Goal: Task Accomplishment & Management: Complete application form

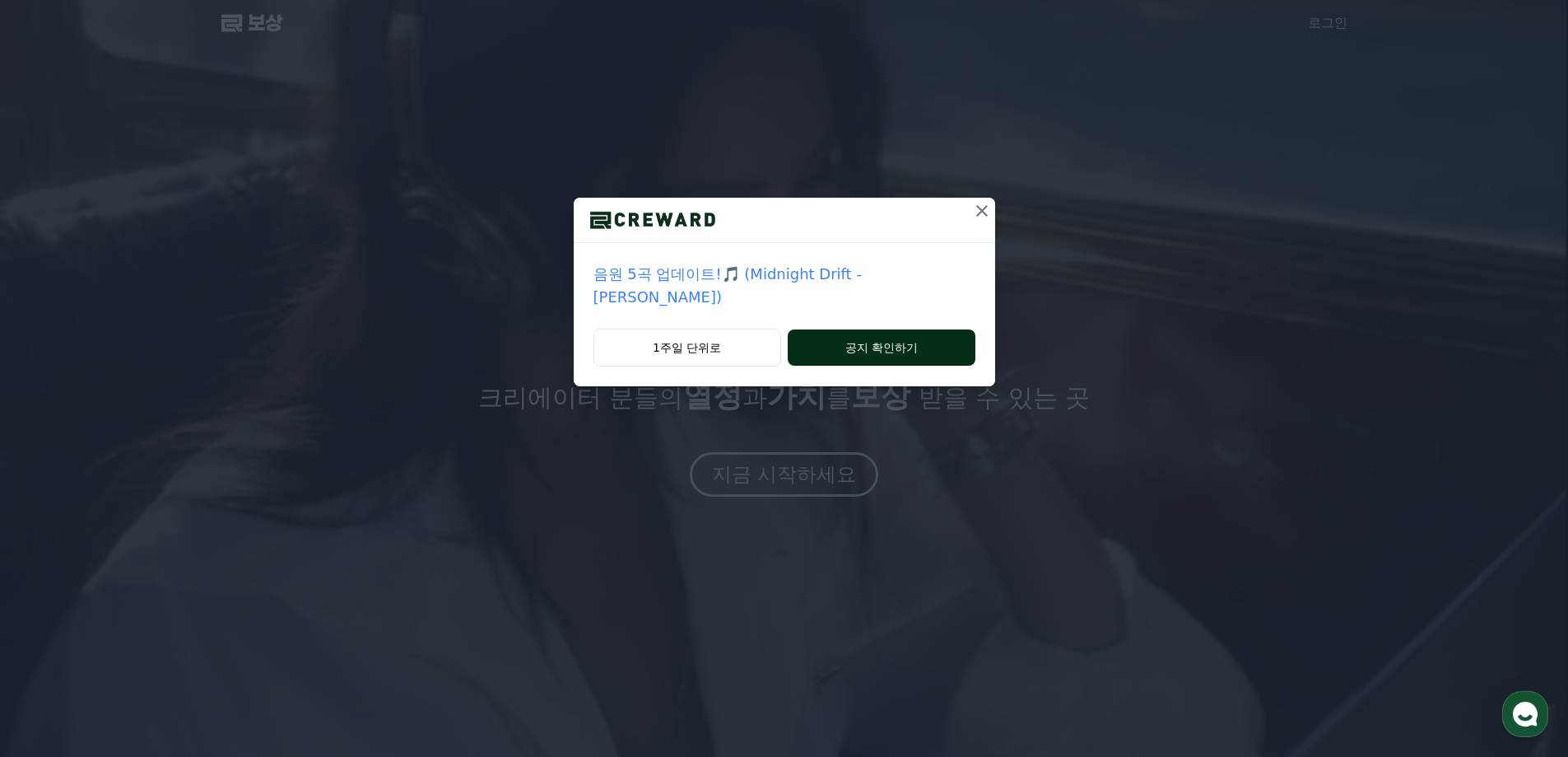
click at [771, 328] on button "공지 확인하기" at bounding box center [880, 347] width 187 height 36
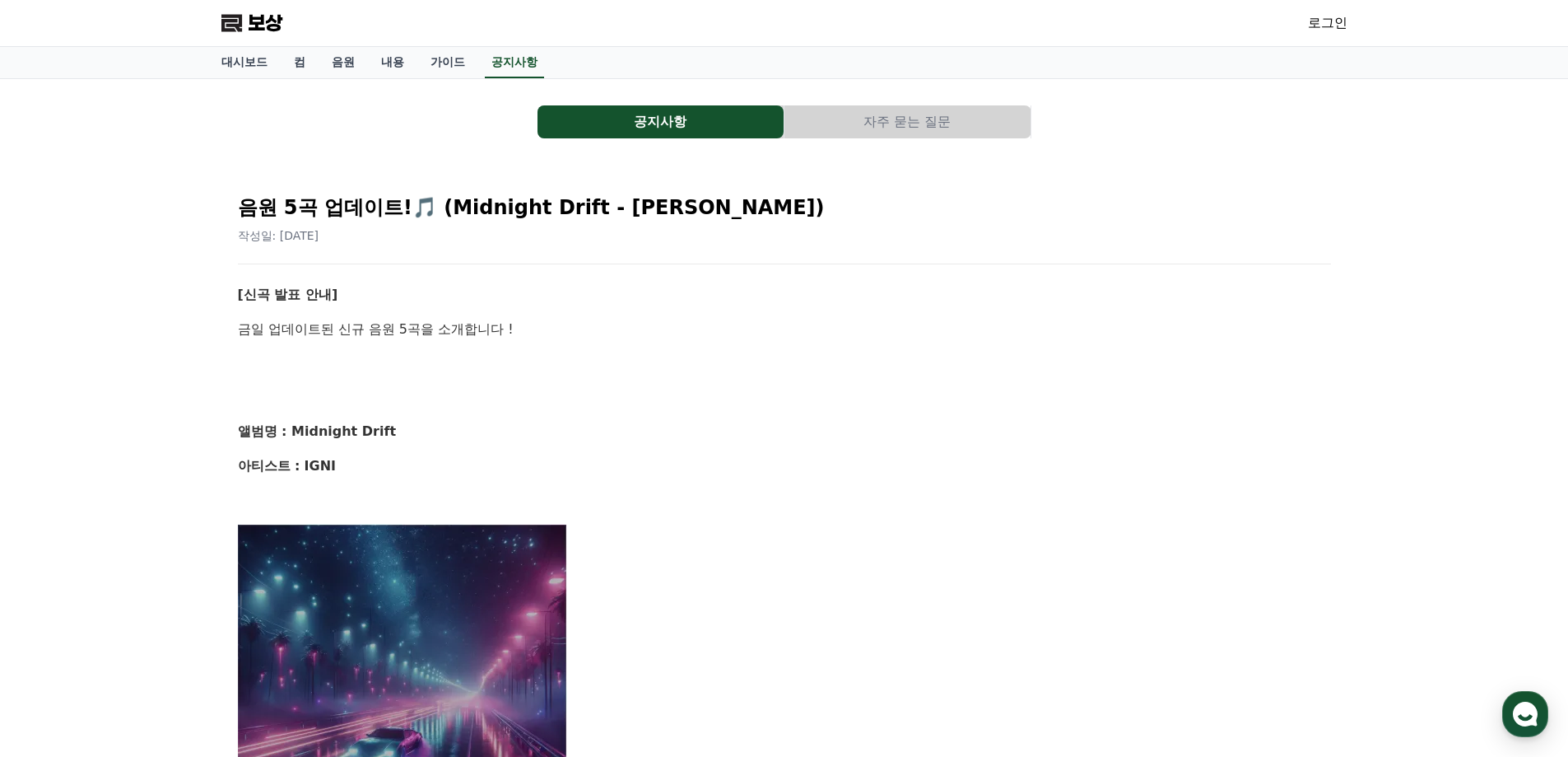
click at [242, 24] on polygon at bounding box center [231, 24] width 20 height 18
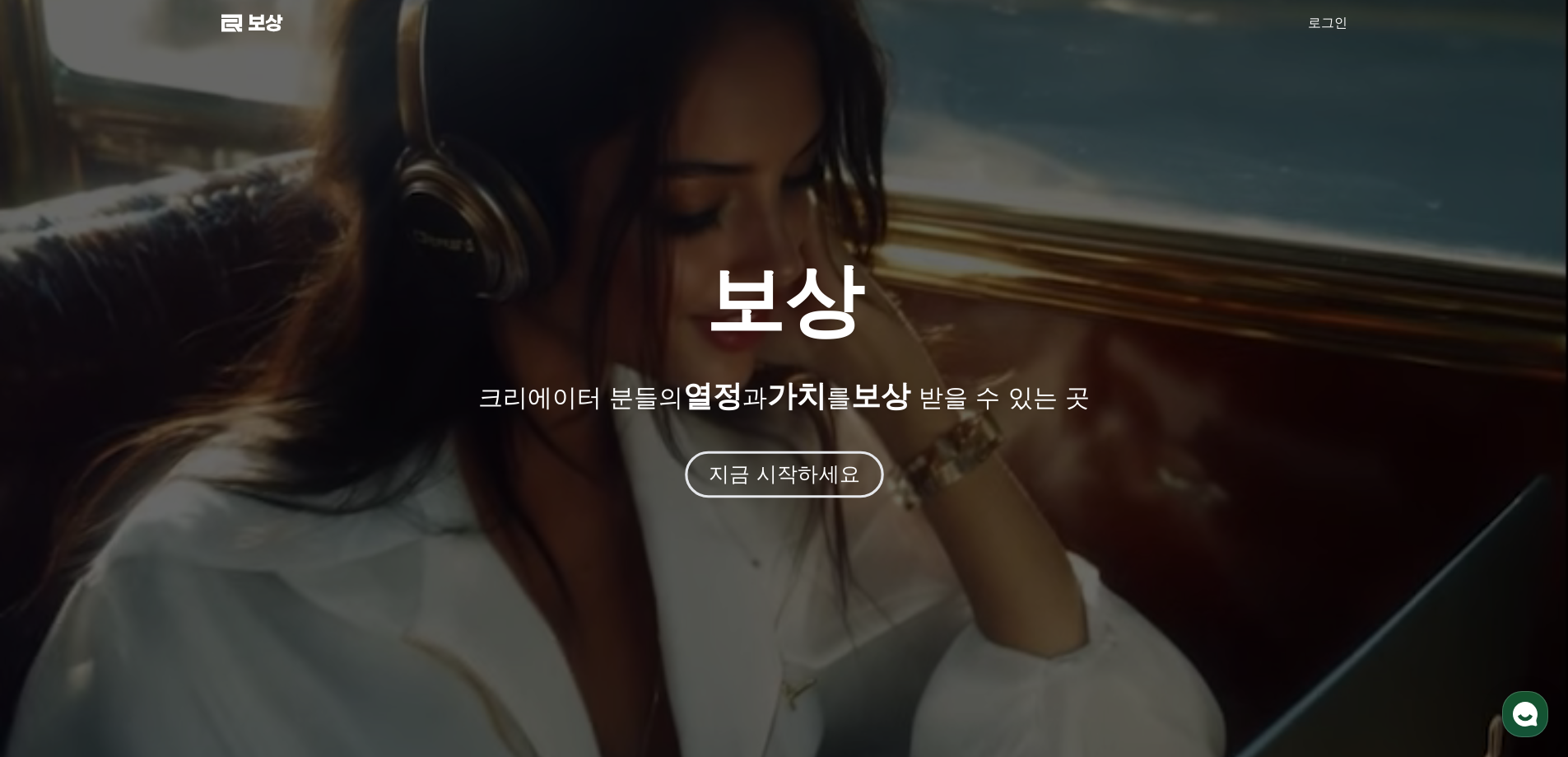
click at [791, 473] on font "지금 시작하세요" at bounding box center [783, 474] width 151 height 24
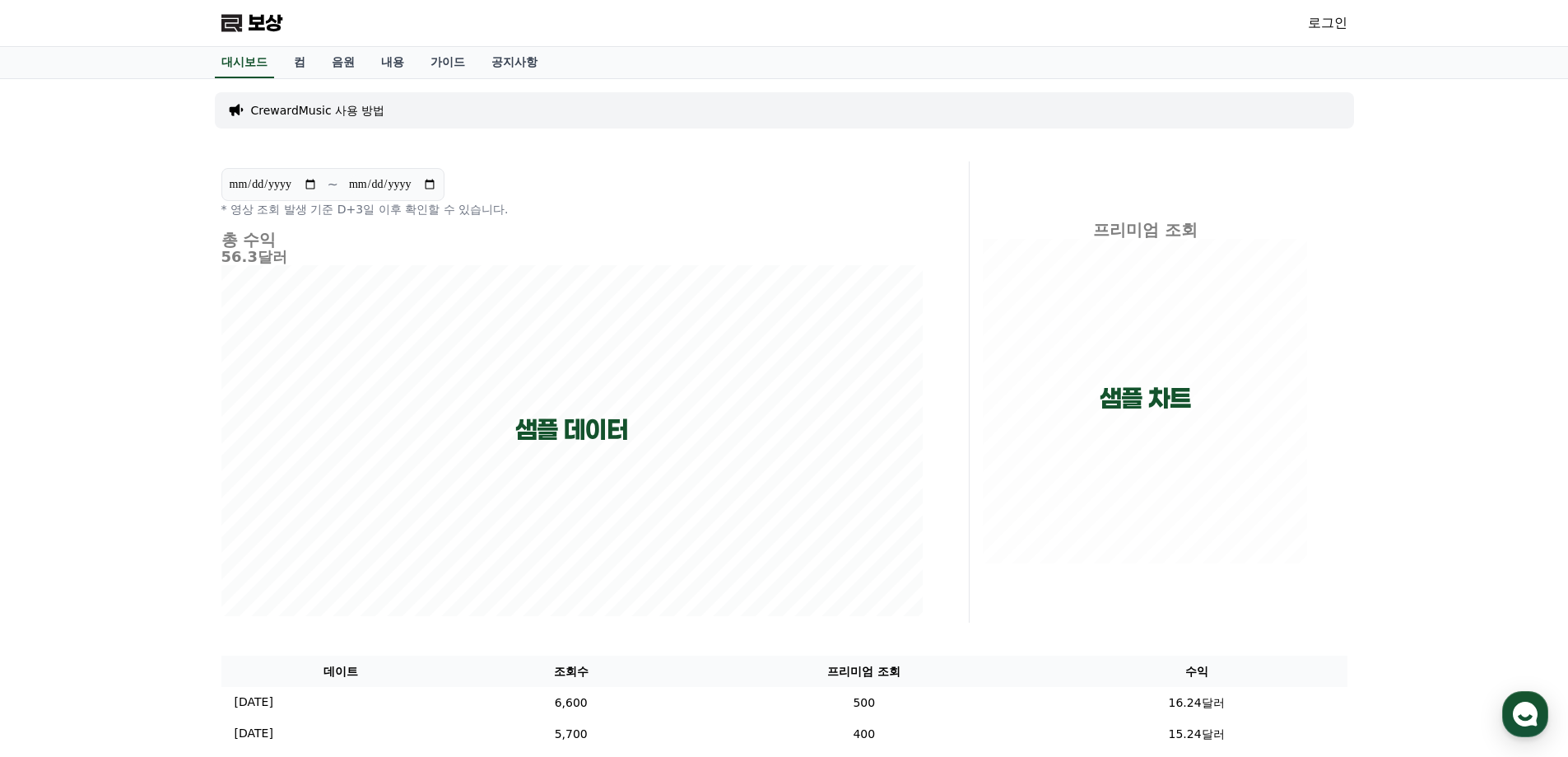
click at [1334, 22] on font "로그인" at bounding box center [1327, 23] width 40 height 16
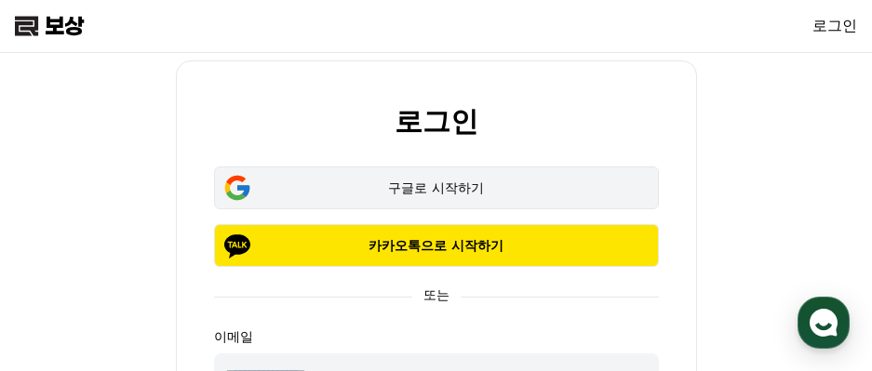
click at [445, 190] on font "구글로 시작하기" at bounding box center [435, 187] width 95 height 15
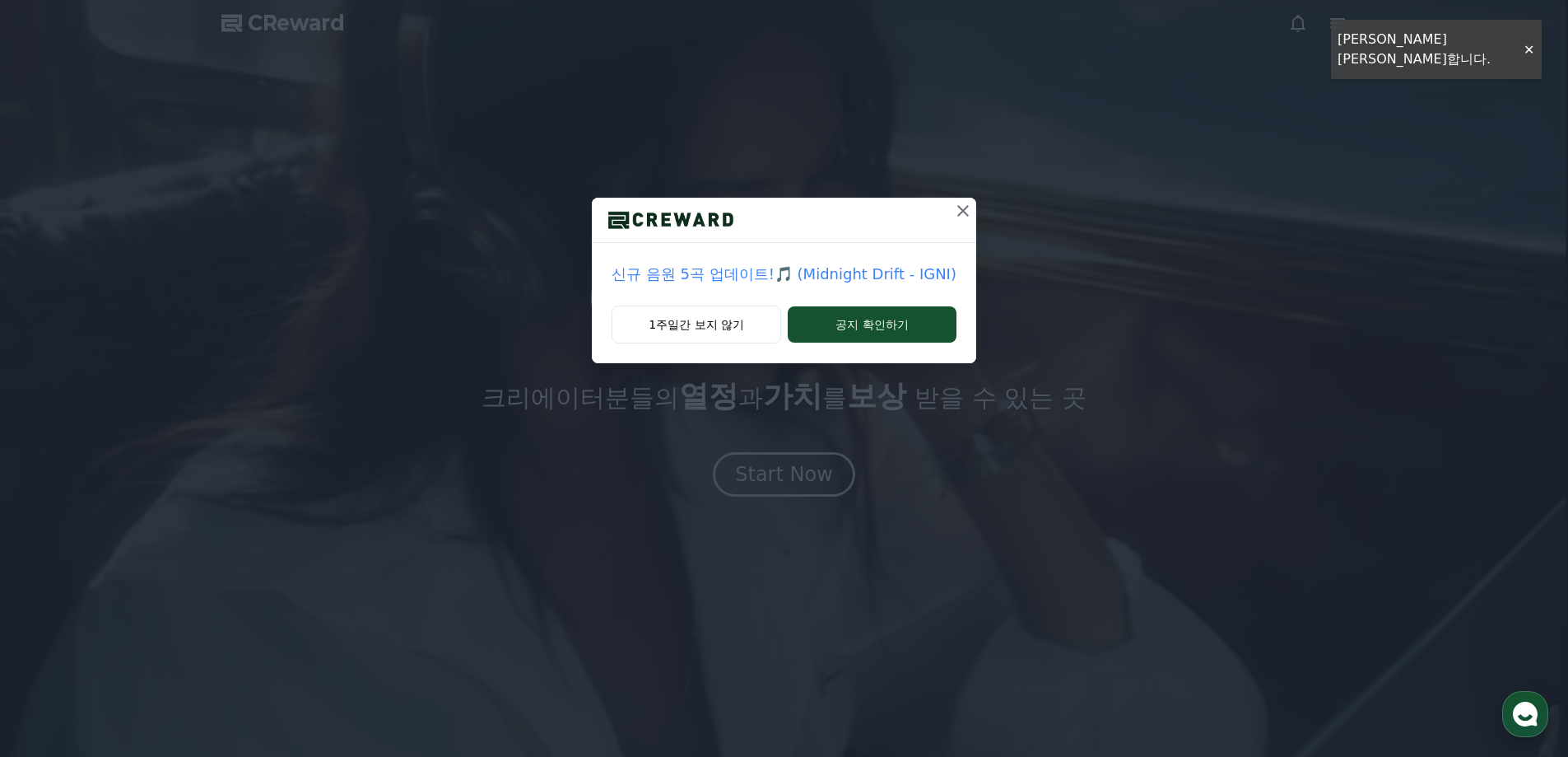
drag, startPoint x: 962, startPoint y: 213, endPoint x: 589, endPoint y: 79, distance: 396.3
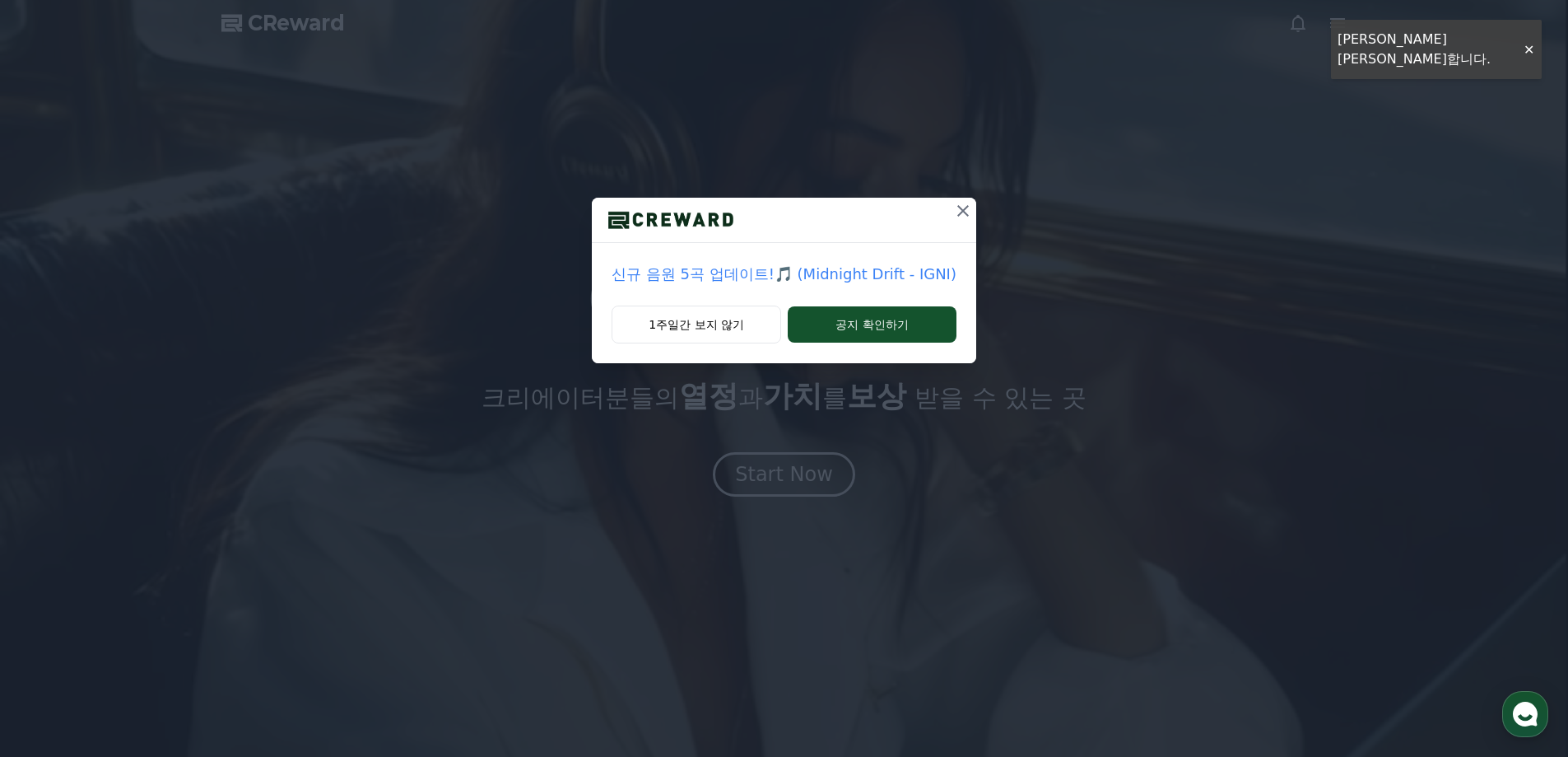
click at [962, 213] on icon at bounding box center [963, 211] width 12 height 12
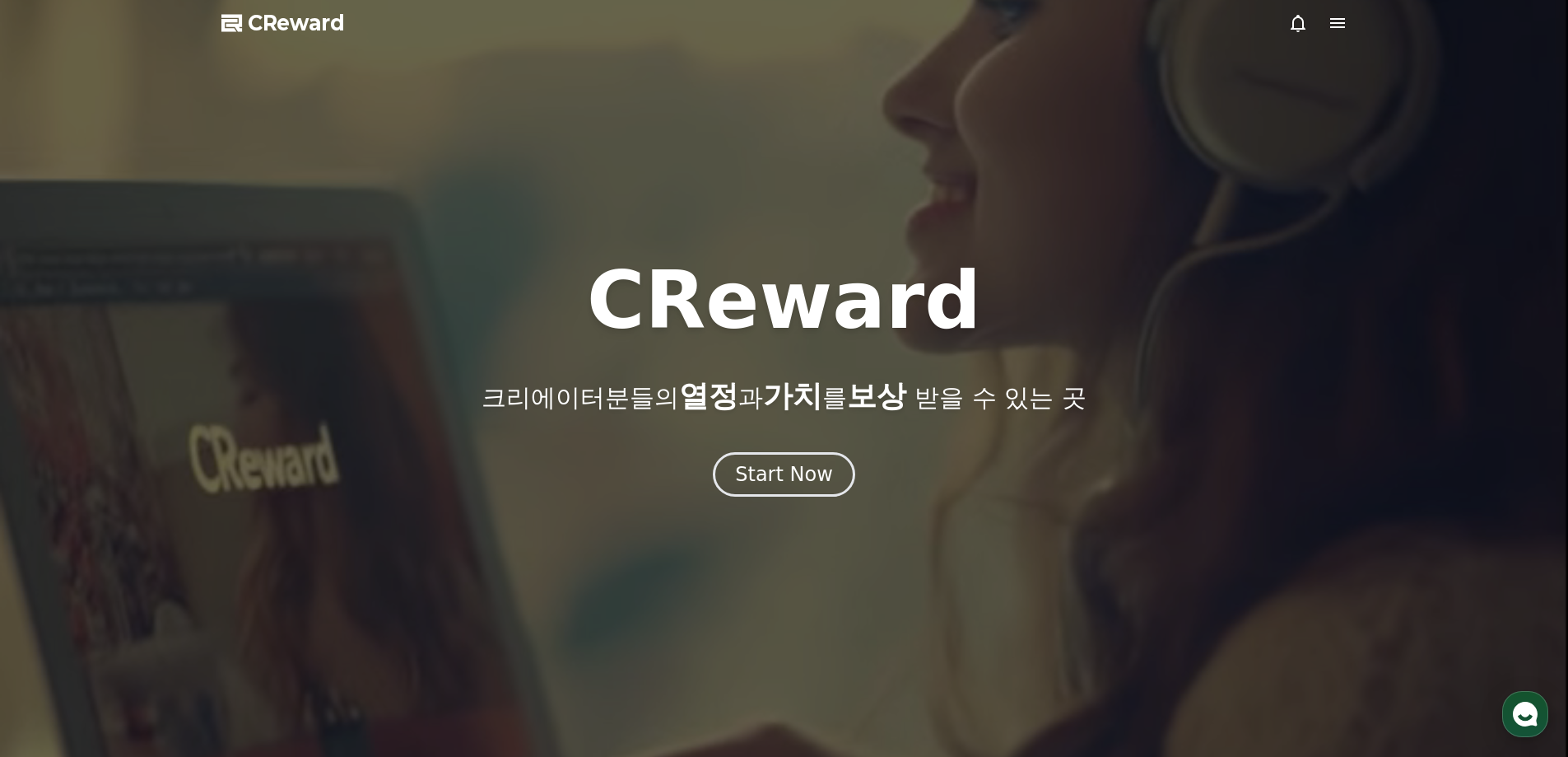
click at [1341, 22] on icon at bounding box center [1338, 22] width 15 height 10
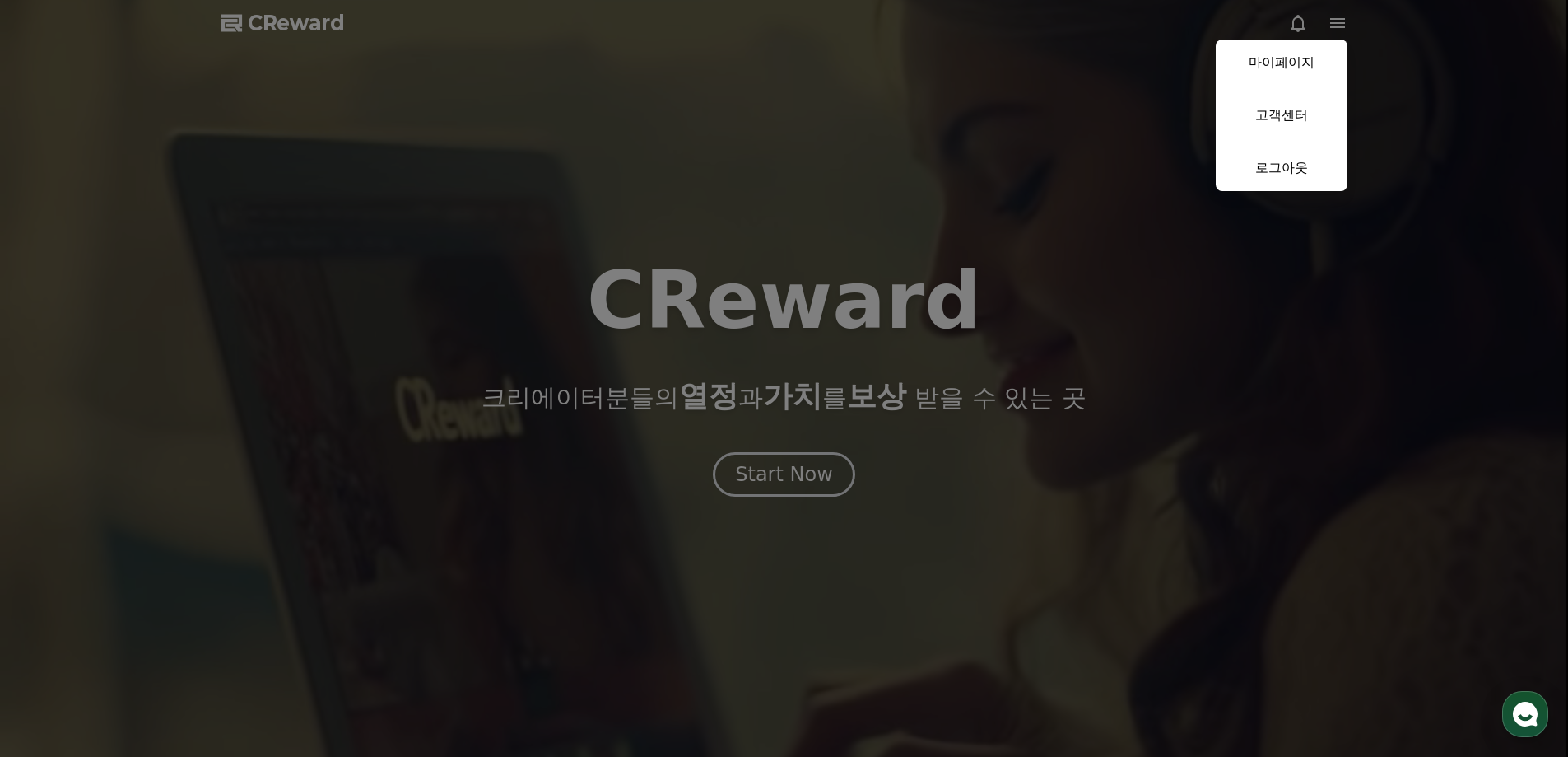
click at [781, 475] on button "close" at bounding box center [784, 378] width 1568 height 757
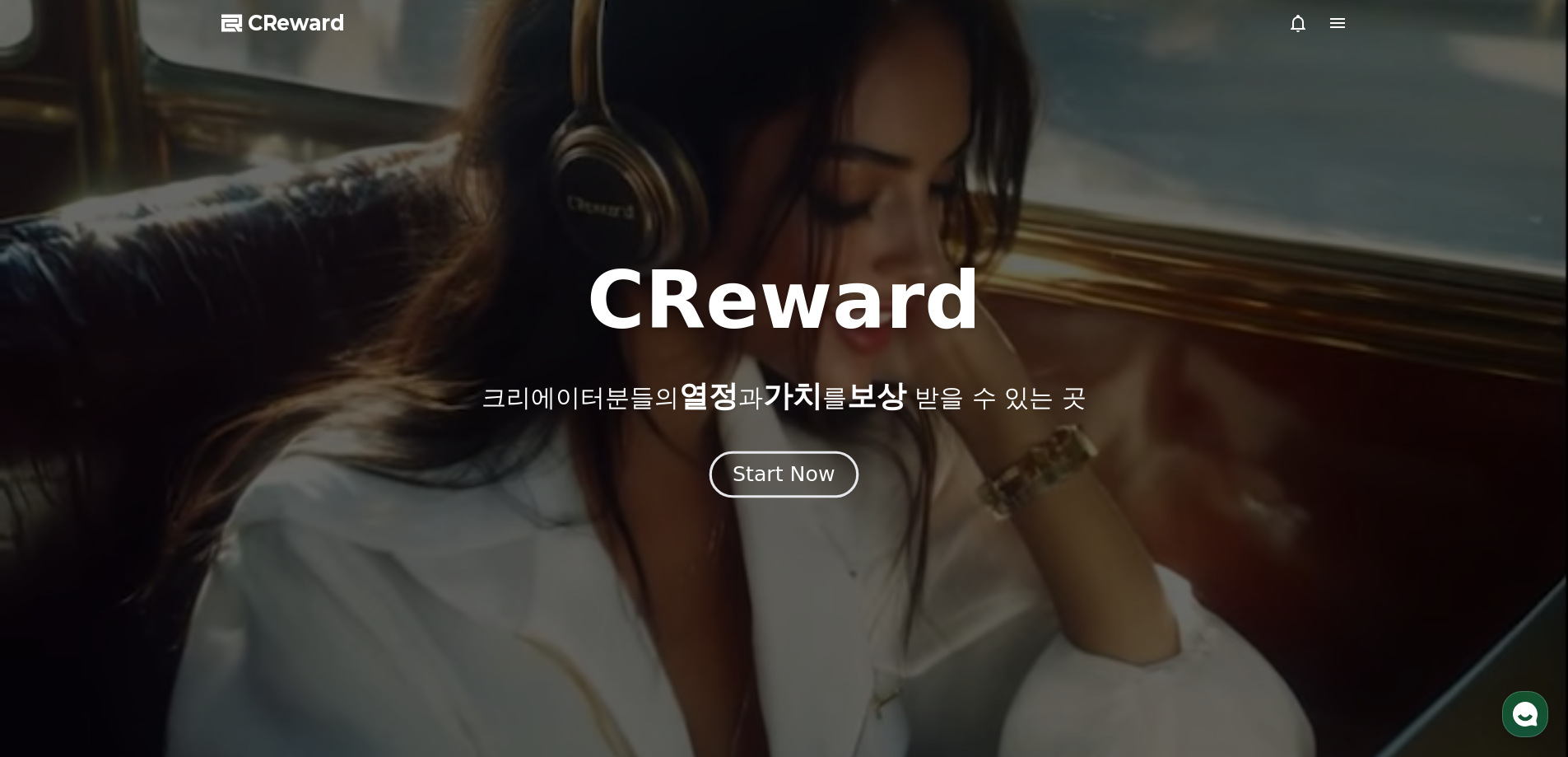
click at [778, 475] on div "Start Now" at bounding box center [783, 475] width 102 height 28
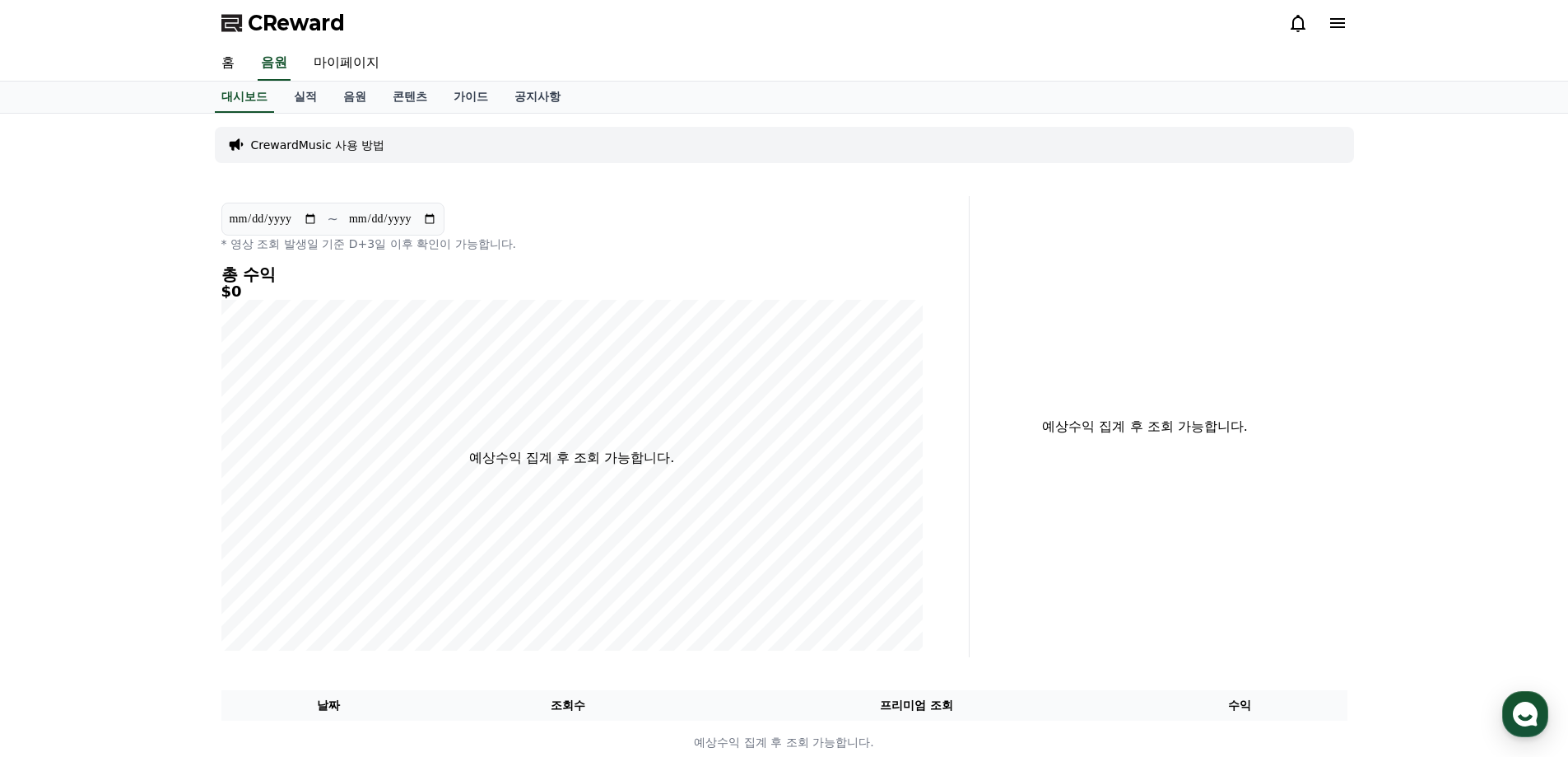
click at [1347, 21] on icon at bounding box center [1338, 23] width 19 height 19
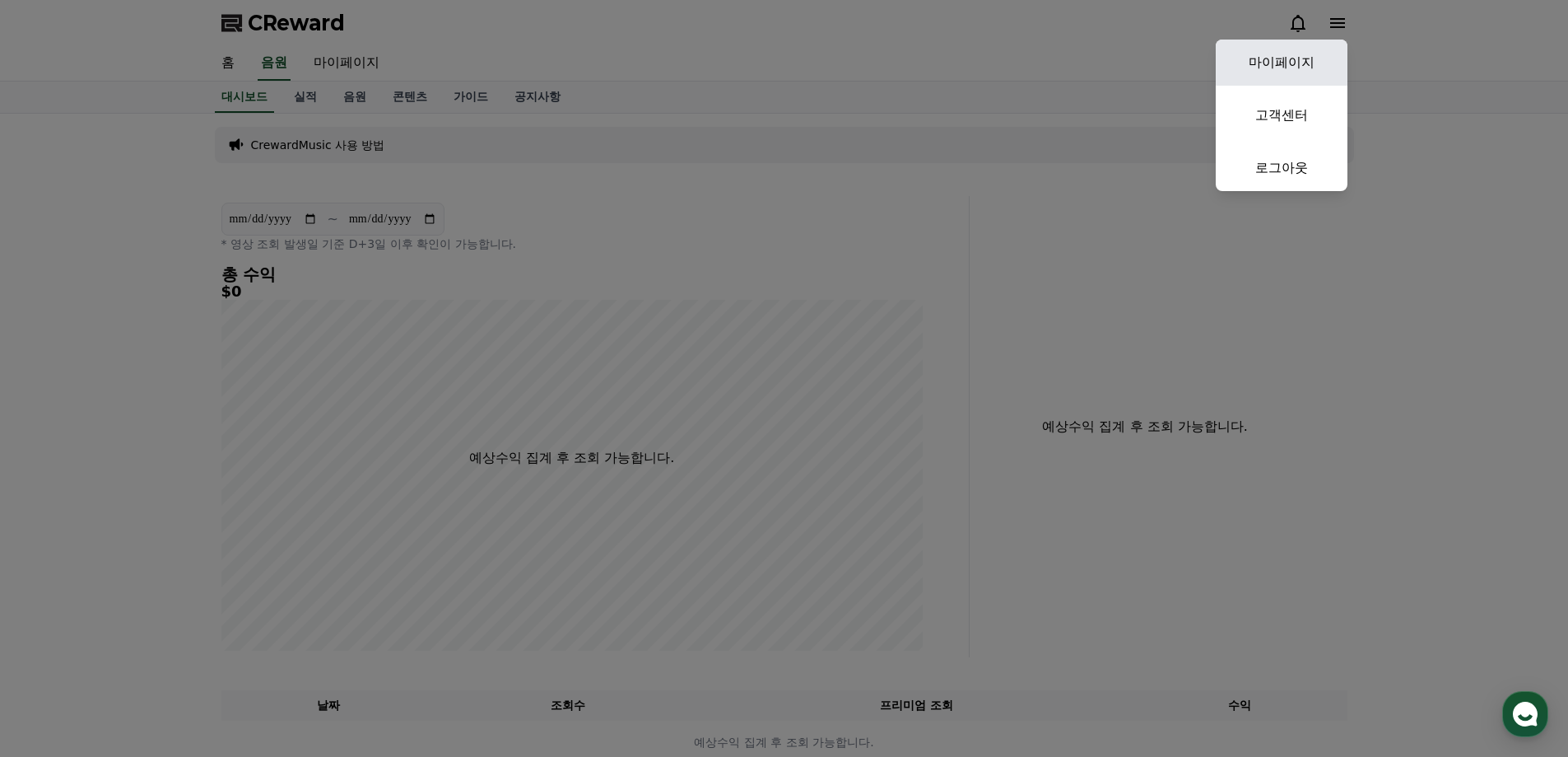
click at [1305, 50] on link "마이페이지" at bounding box center [1281, 63] width 132 height 46
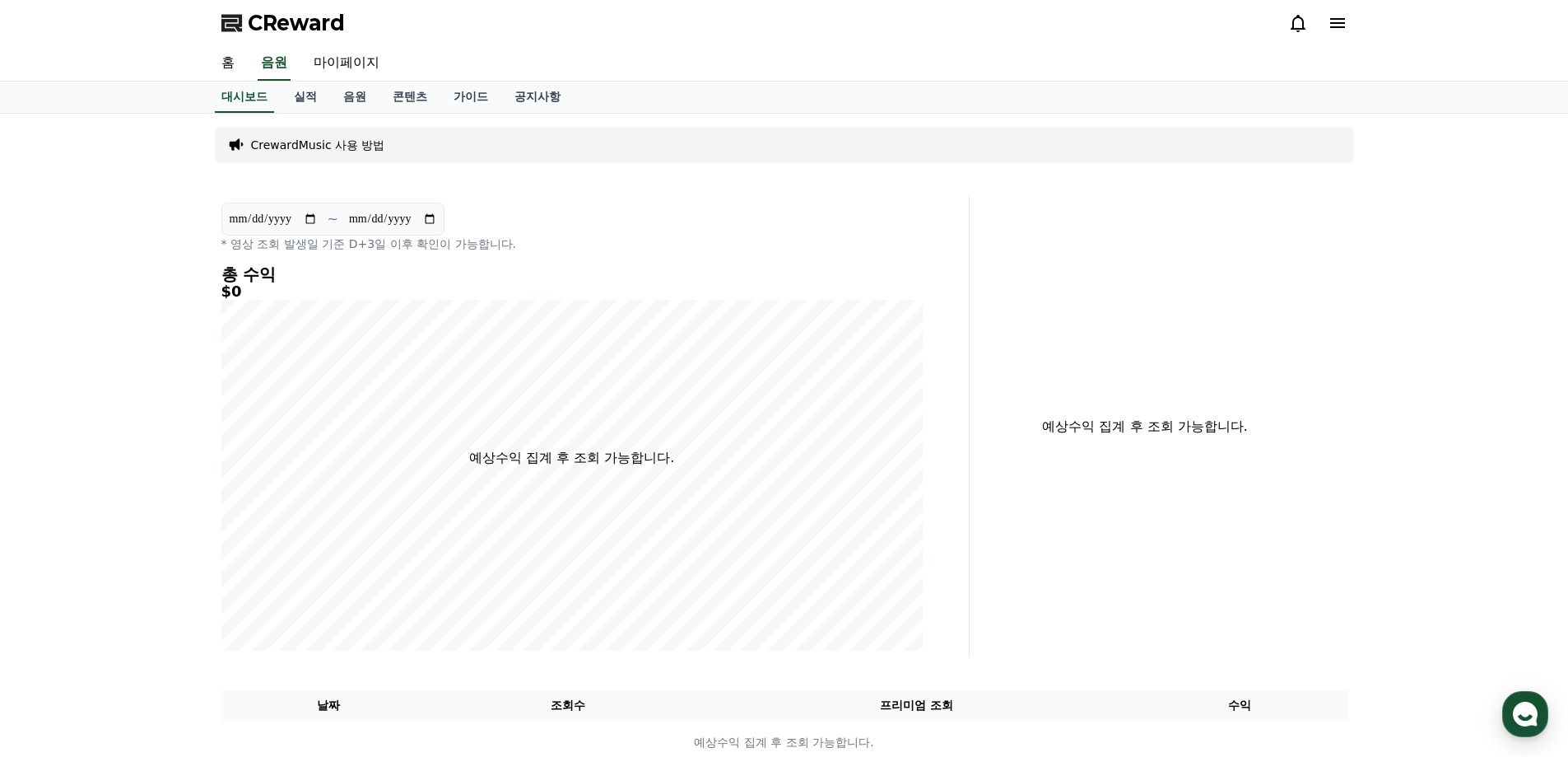
select select "**********"
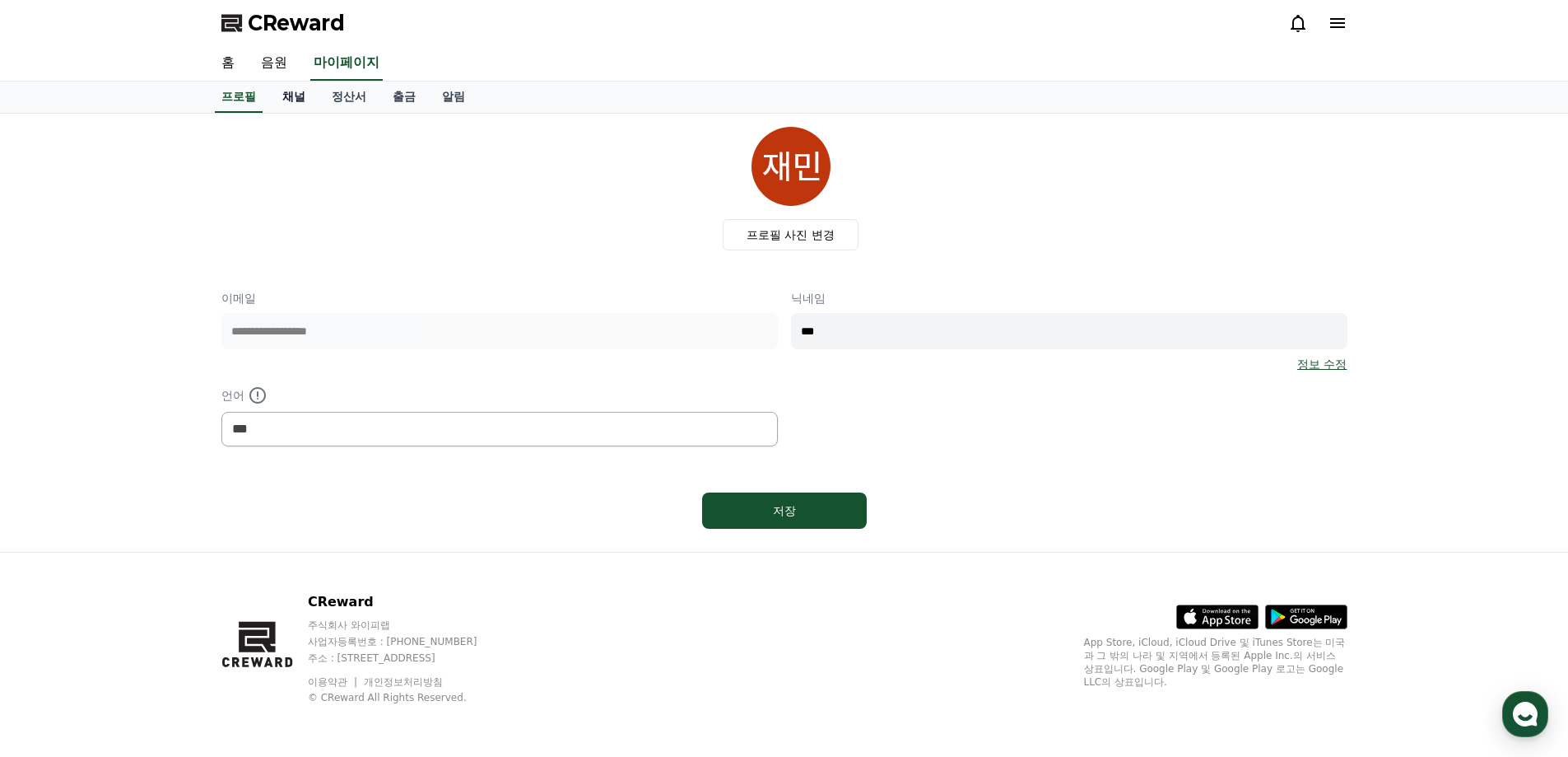
click at [284, 97] on link "채널" at bounding box center [294, 97] width 50 height 31
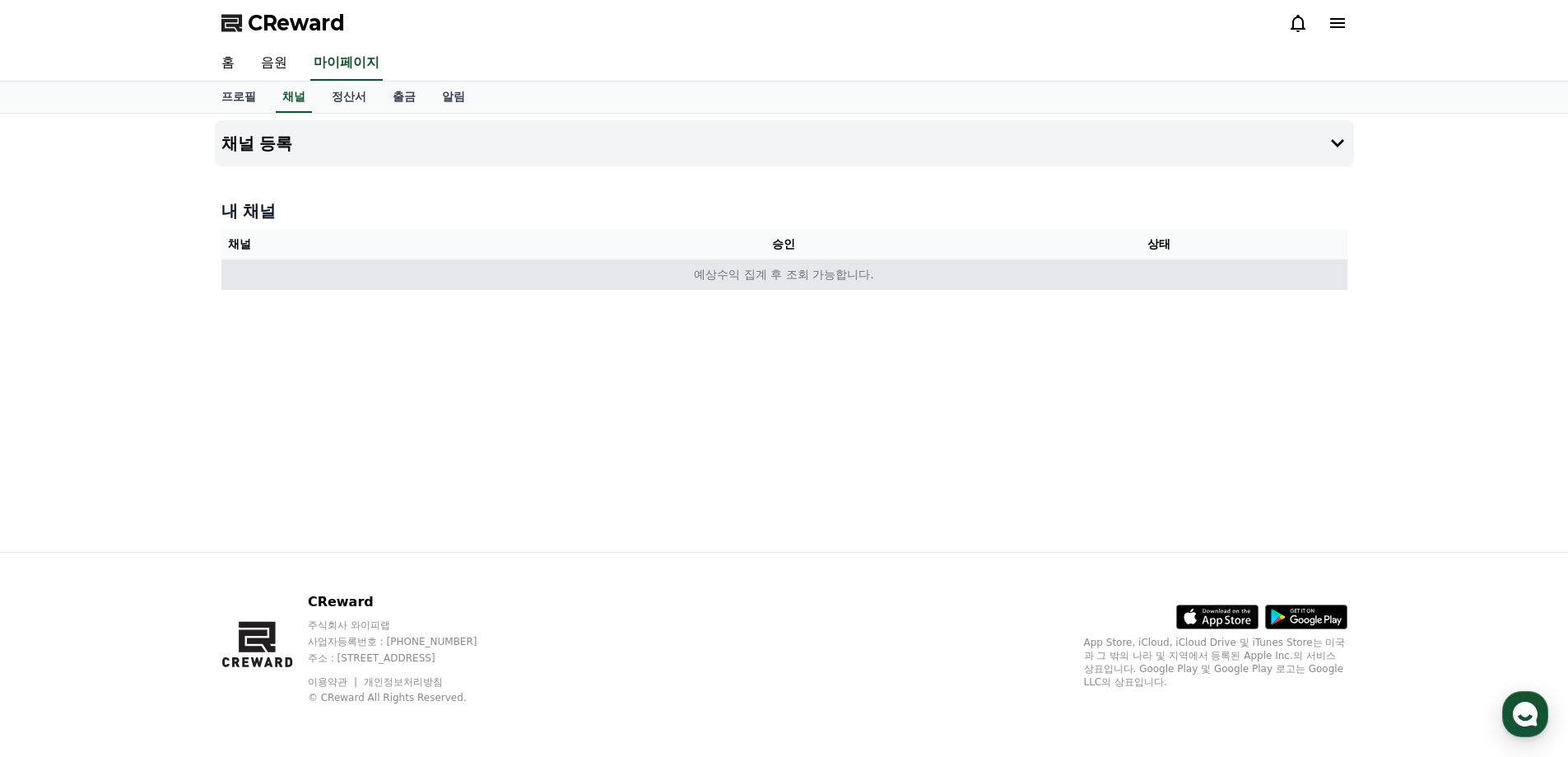
click at [972, 273] on td "예상수익 집계 후 조회 가능합니다." at bounding box center [784, 274] width 1126 height 30
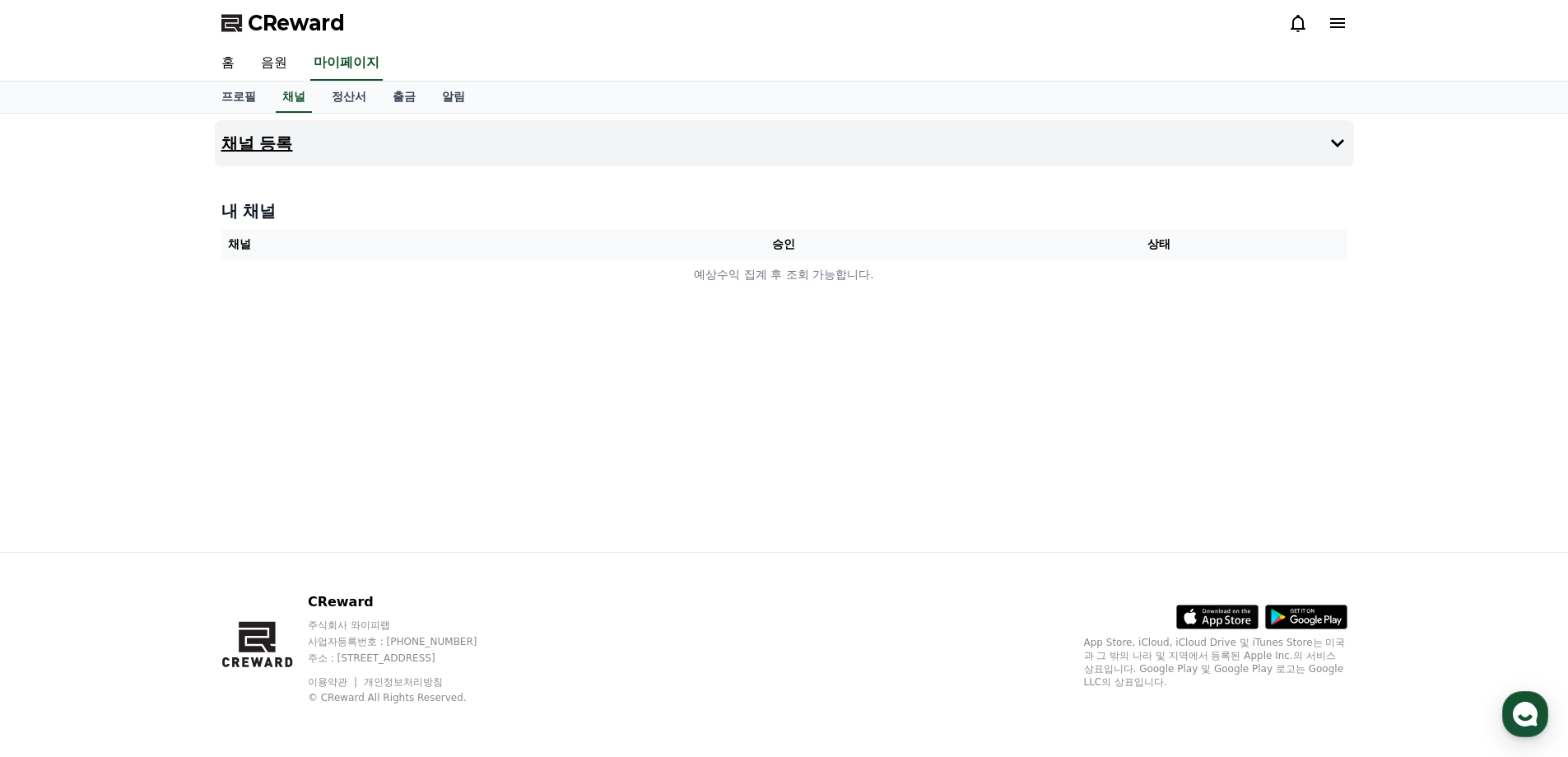
click at [553, 124] on button "채널 등록" at bounding box center [785, 143] width 1140 height 46
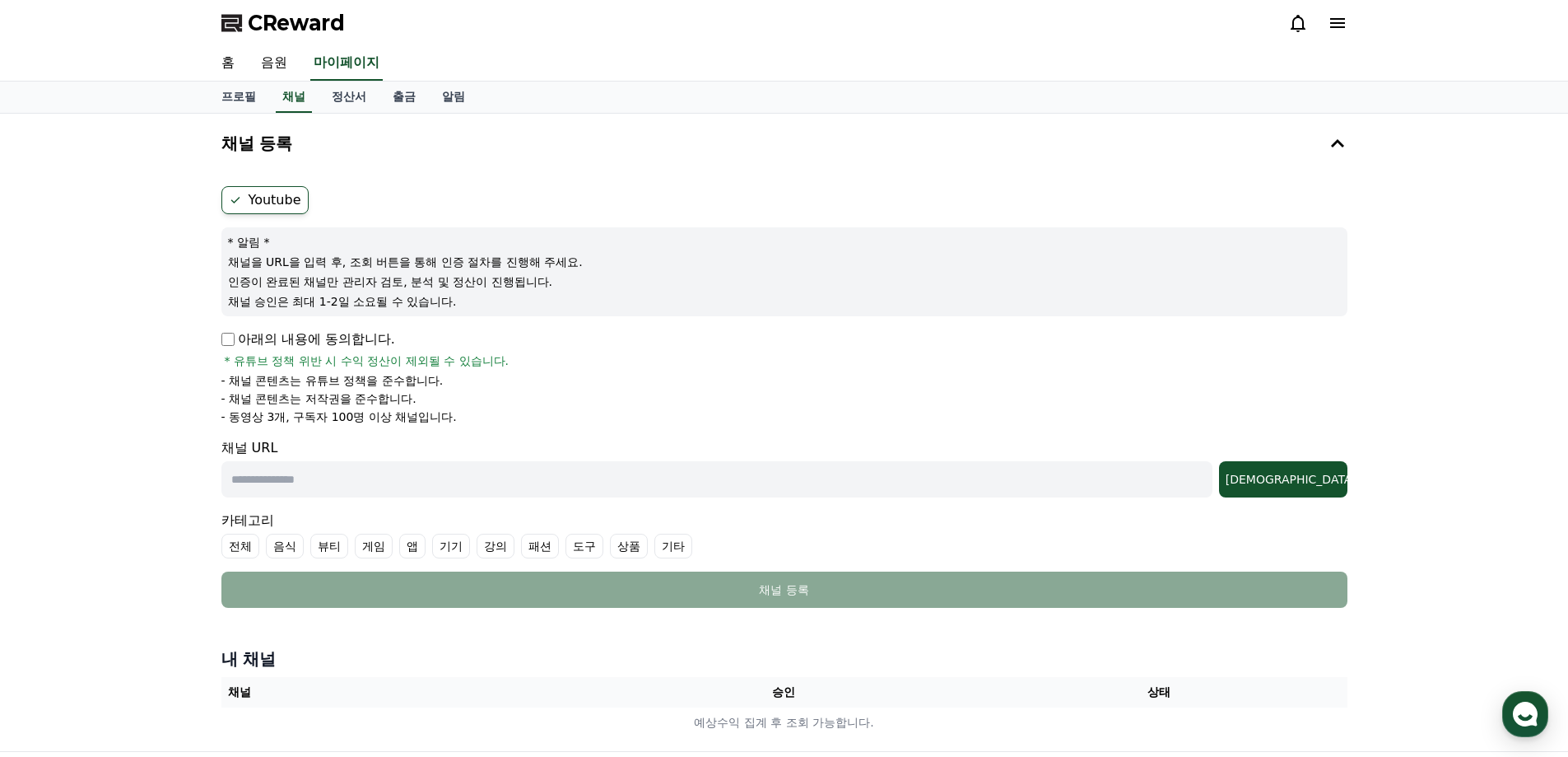
click at [297, 343] on p "아래의 내용에 동의합니다." at bounding box center [308, 339] width 173 height 19
click at [218, 331] on div "Youtube * 알림 * 채널을 URL을 입력 후, 조회 버튼을 통해 인증 절차를 진행해 주세요. 인증이 완료된 채널만 관리자 검토, 분석 …" at bounding box center [785, 397] width 1140 height 435
click at [298, 481] on input "text" at bounding box center [717, 479] width 991 height 36
paste input "**********"
type input "**********"
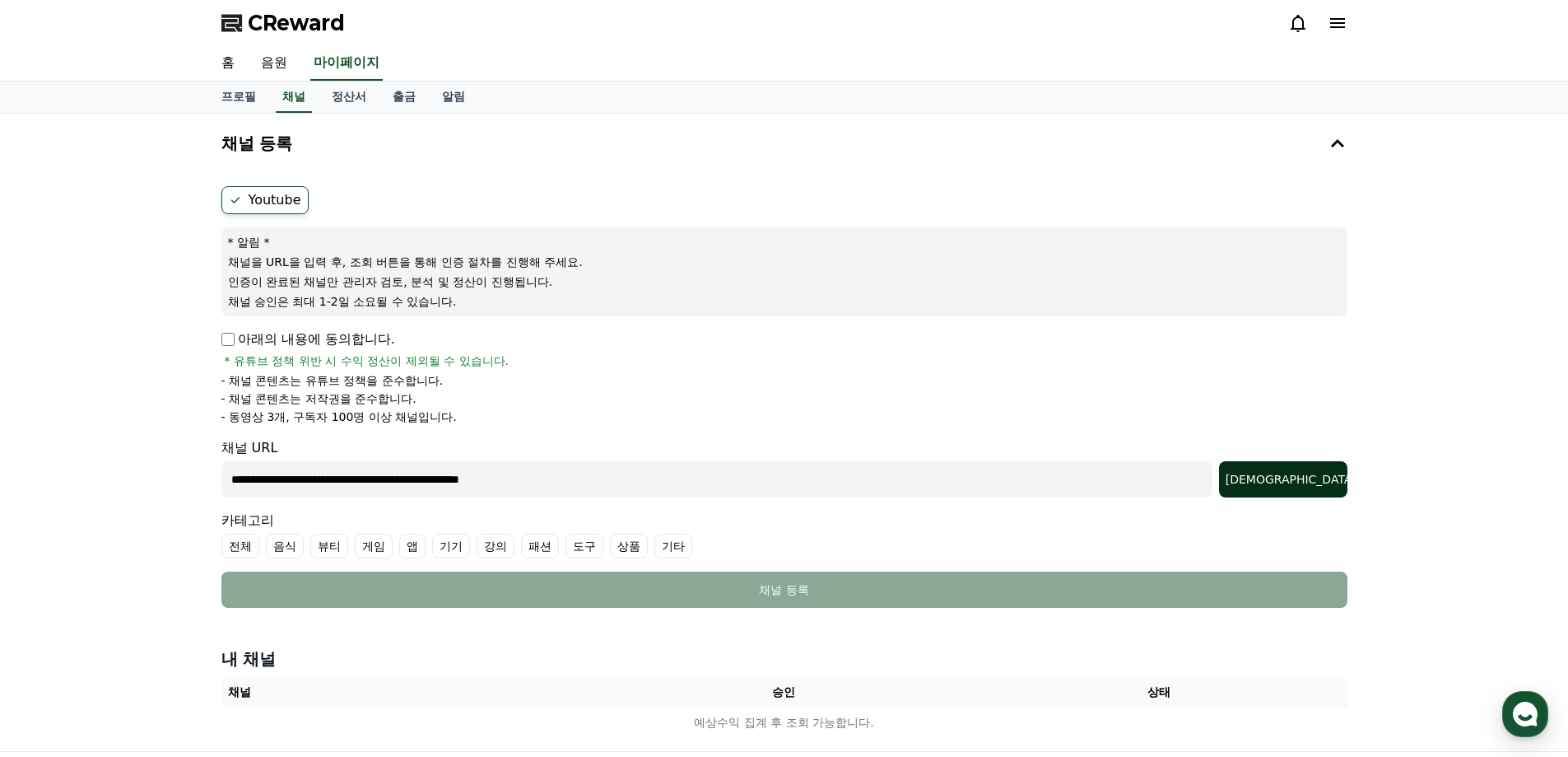
click at [1316, 487] on div "[DEMOGRAPHIC_DATA]" at bounding box center [1283, 479] width 115 height 17
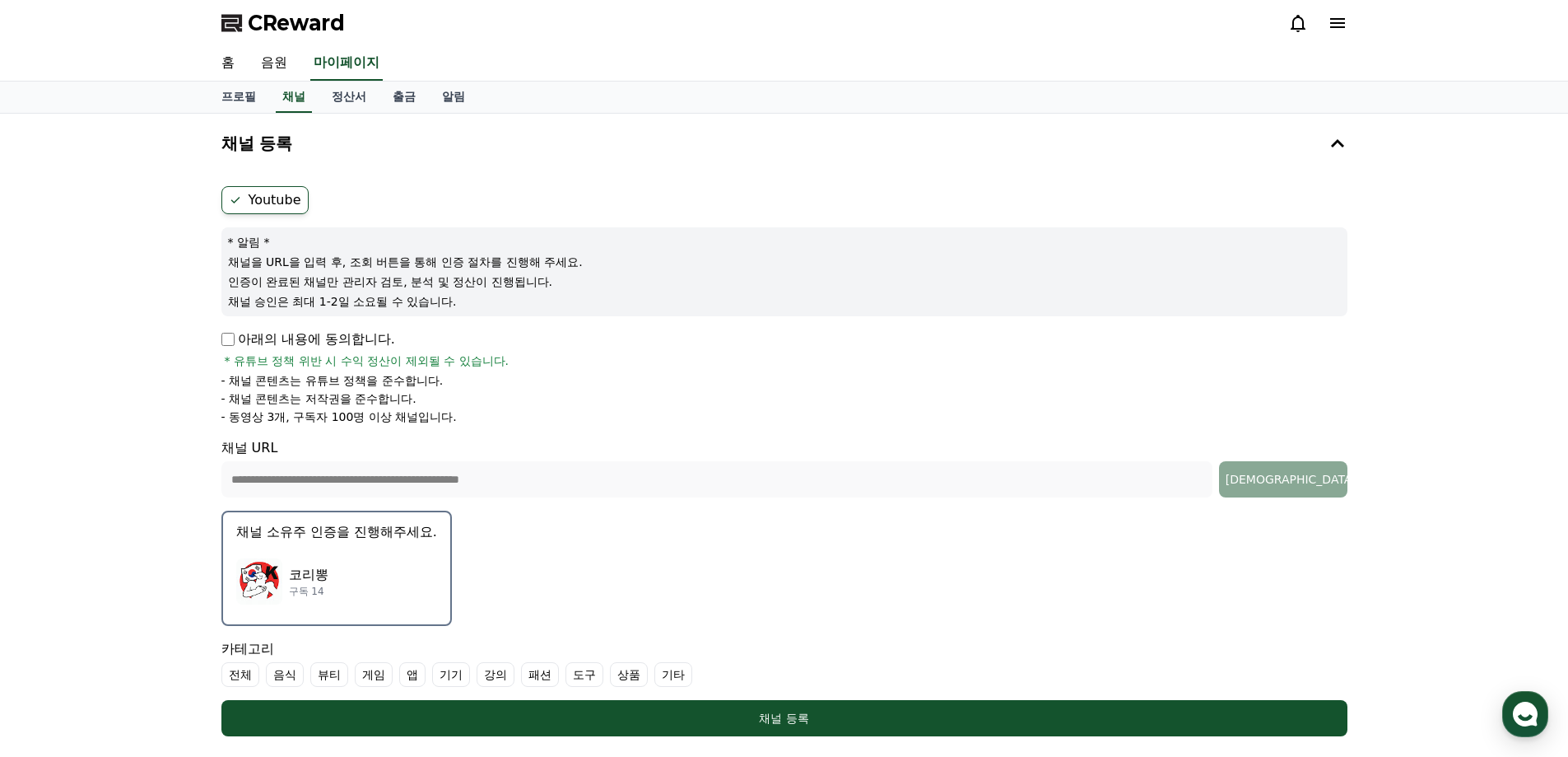
click at [326, 562] on div "코리뽕 구독 14" at bounding box center [336, 582] width 201 height 66
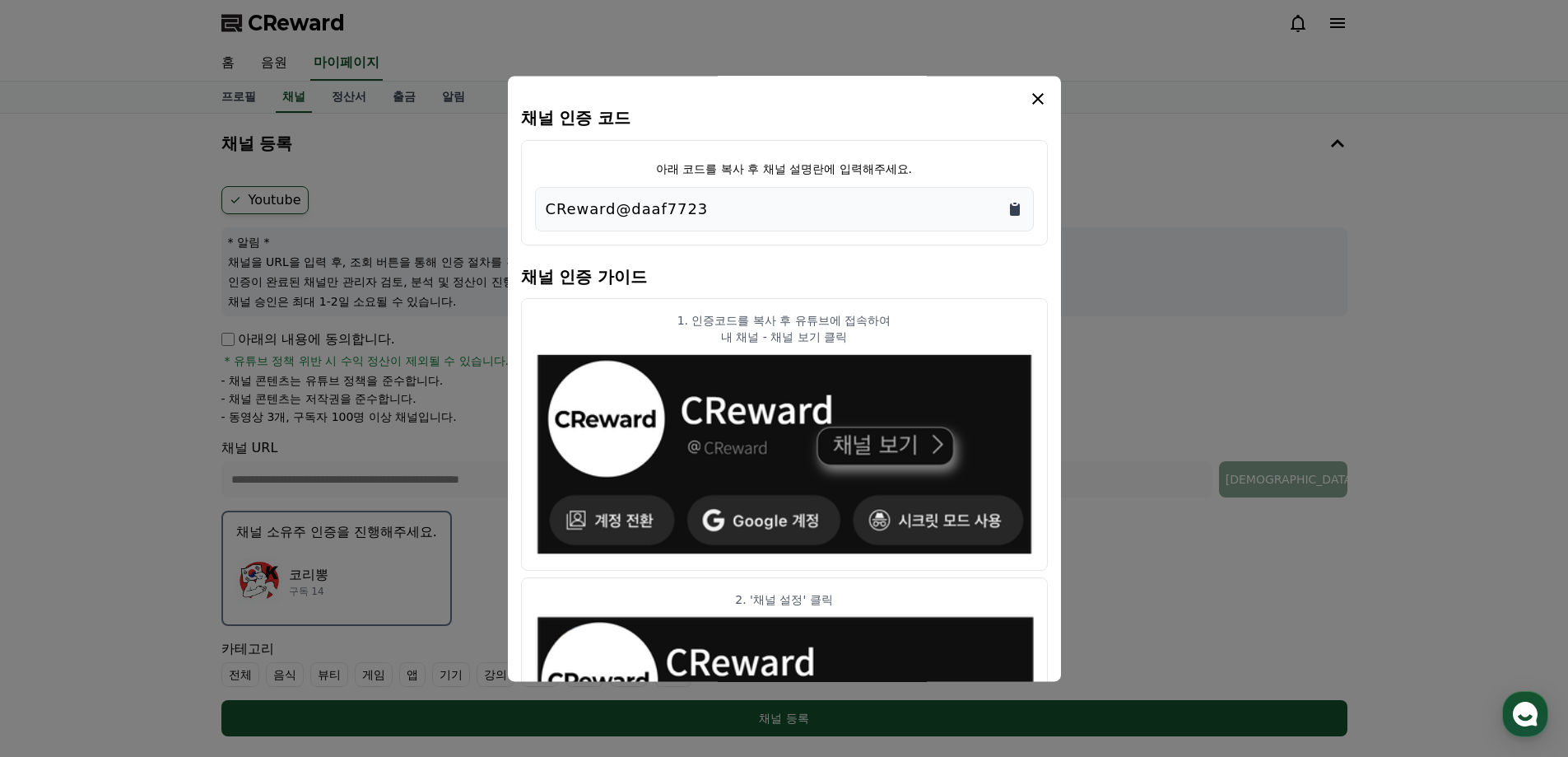
click at [1018, 211] on icon "Copy to clipboard" at bounding box center [1015, 210] width 10 height 12
drag, startPoint x: 803, startPoint y: 198, endPoint x: 663, endPoint y: 198, distance: 140.0
click at [663, 198] on div "CReward@daaf7723" at bounding box center [785, 209] width 478 height 23
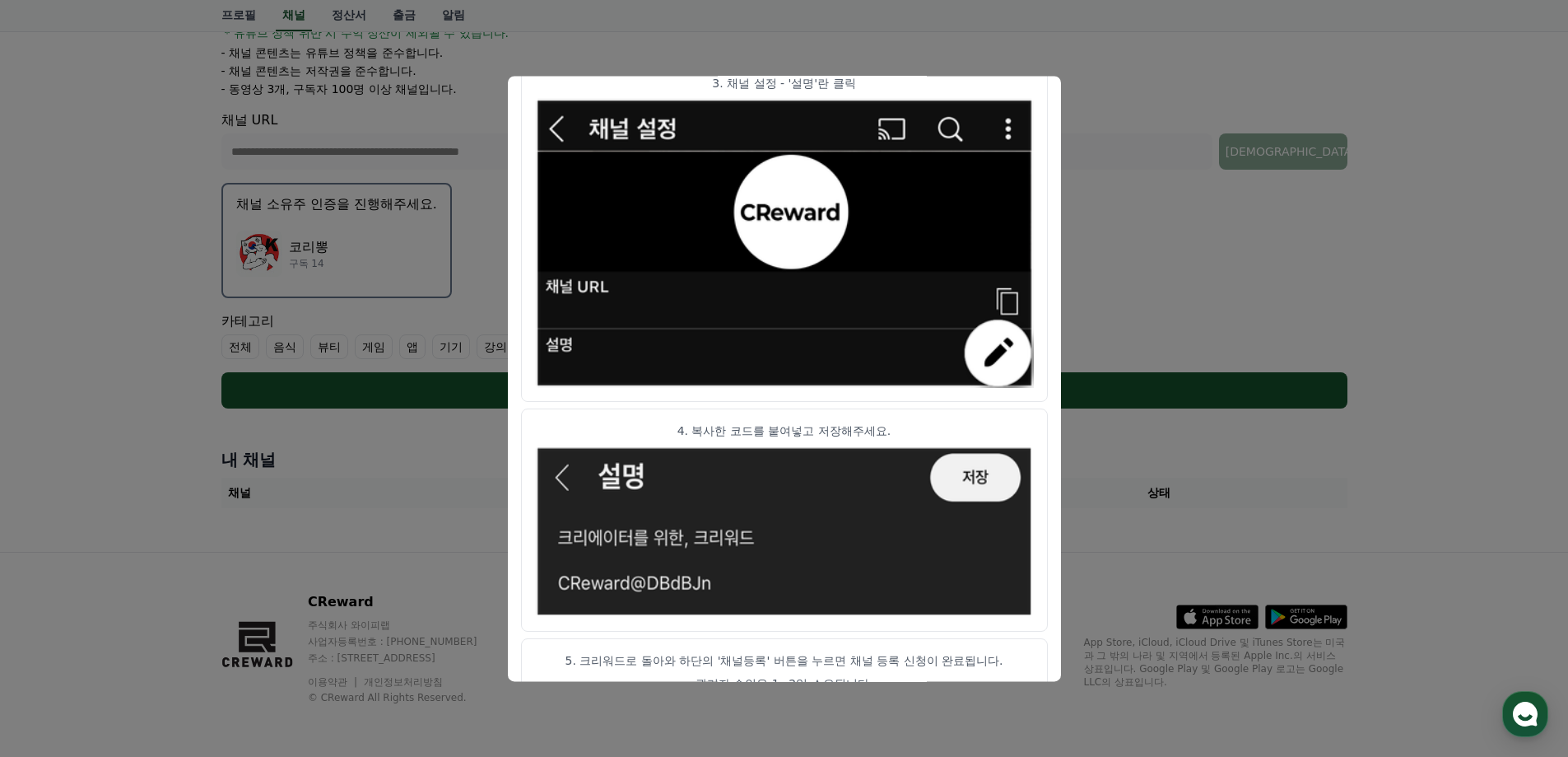
scroll to position [816, 0]
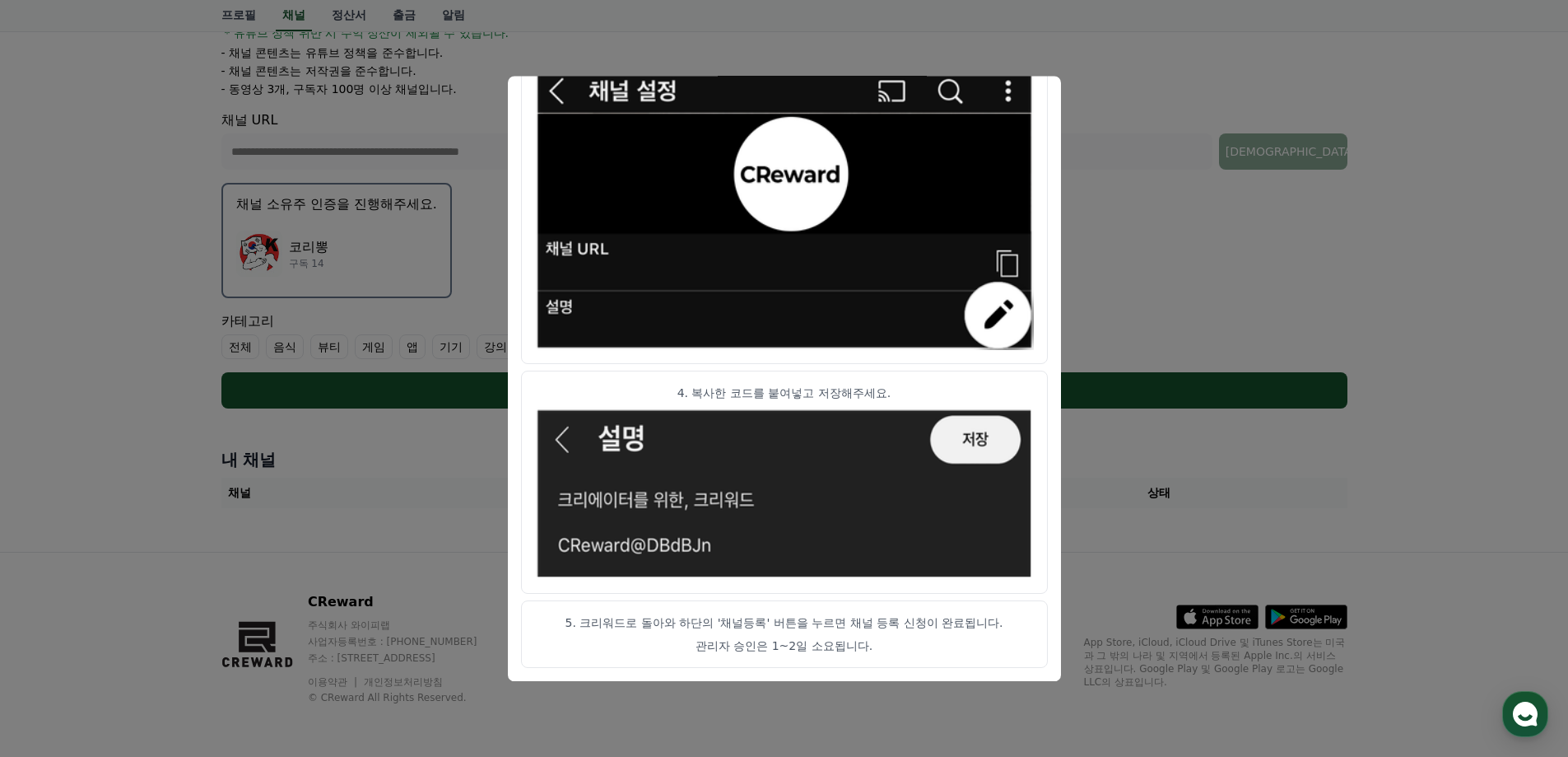
drag, startPoint x: 696, startPoint y: 626, endPoint x: 978, endPoint y: 622, distance: 282.0
click at [978, 622] on p "5. 크리워드로 돌아와 하단의 '채널등록' 버튼을 누르면 채널 등록 신청이 완료됩니다." at bounding box center [785, 622] width 499 height 17
click at [621, 120] on img "modal" at bounding box center [785, 205] width 499 height 290
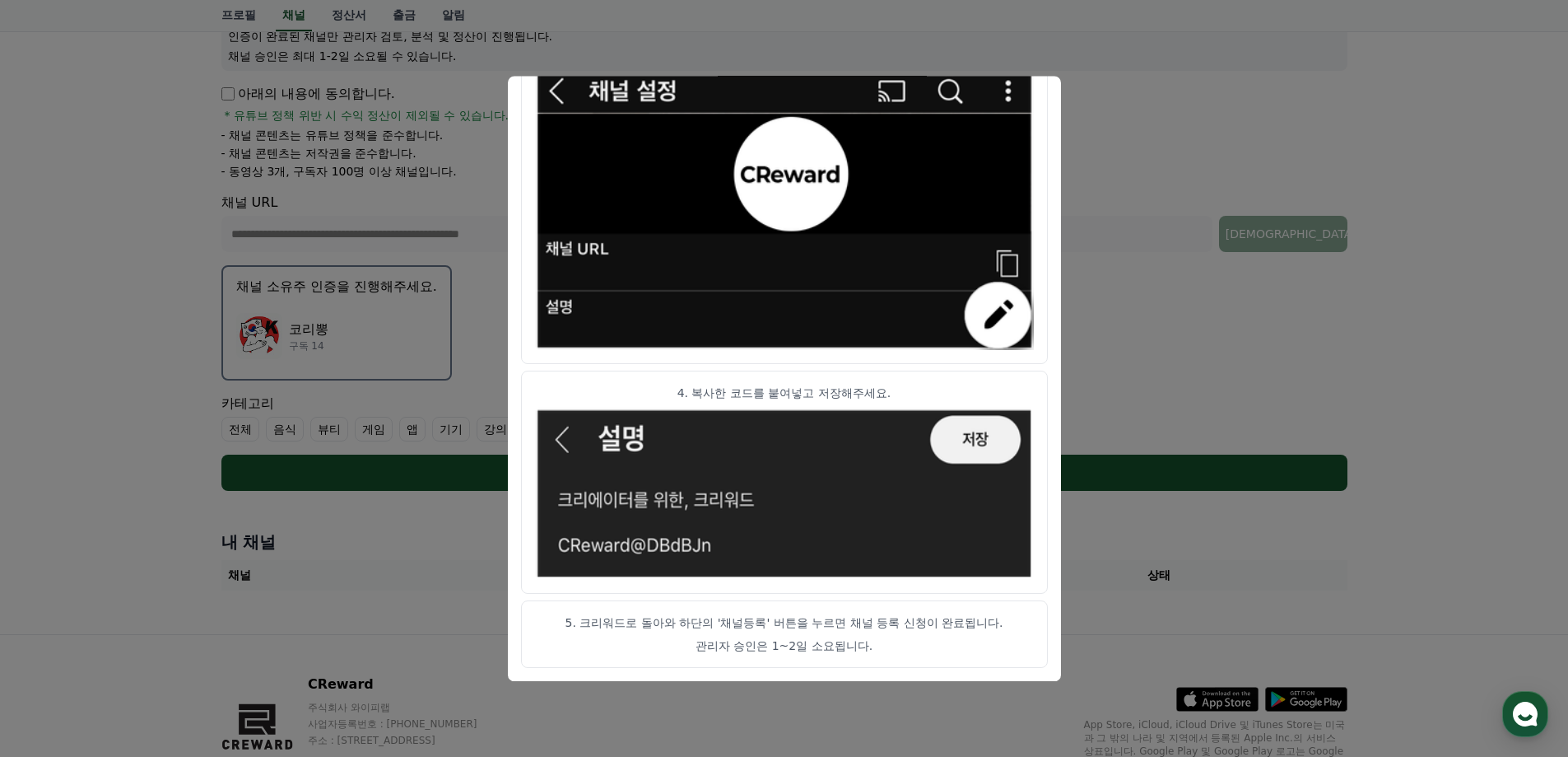
scroll to position [328, 0]
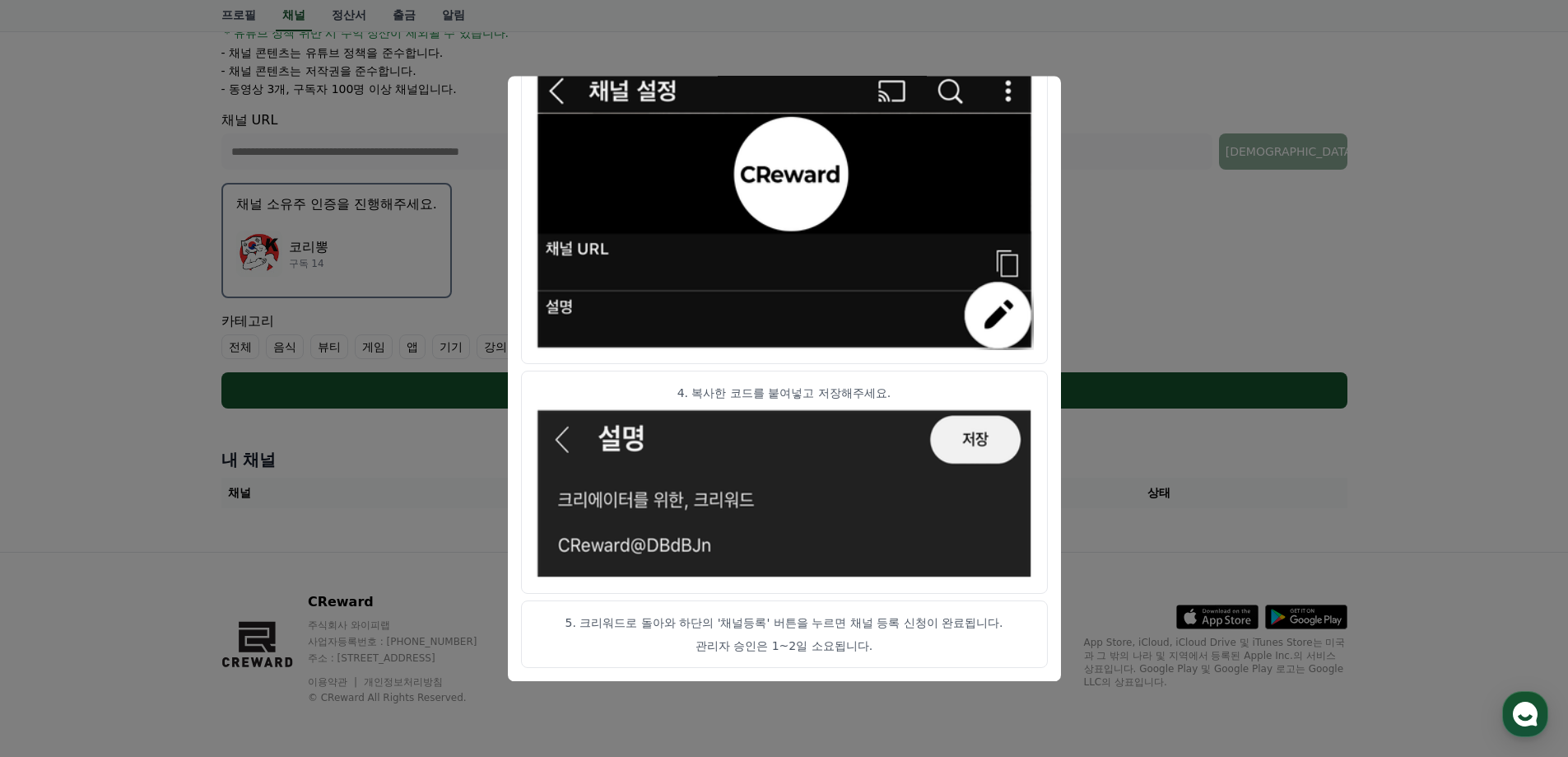
drag, startPoint x: 688, startPoint y: 653, endPoint x: 687, endPoint y: 643, distance: 10.0
click at [688, 653] on p "관리자 승인은 1~2일 소요됩니다." at bounding box center [785, 645] width 499 height 17
drag, startPoint x: 678, startPoint y: 622, endPoint x: 966, endPoint y: 622, distance: 288.0
click at [966, 622] on p "5. 크리워드로 돌아와 하단의 '채널등록' 버튼을 누르면 채널 등록 신청이 완료됩니다." at bounding box center [785, 622] width 499 height 17
click at [749, 630] on p "5. 크리워드로 돌아와 하단의 '채널등록' 버튼을 누르면 채널 등록 신청이 완료됩니다." at bounding box center [785, 622] width 499 height 17
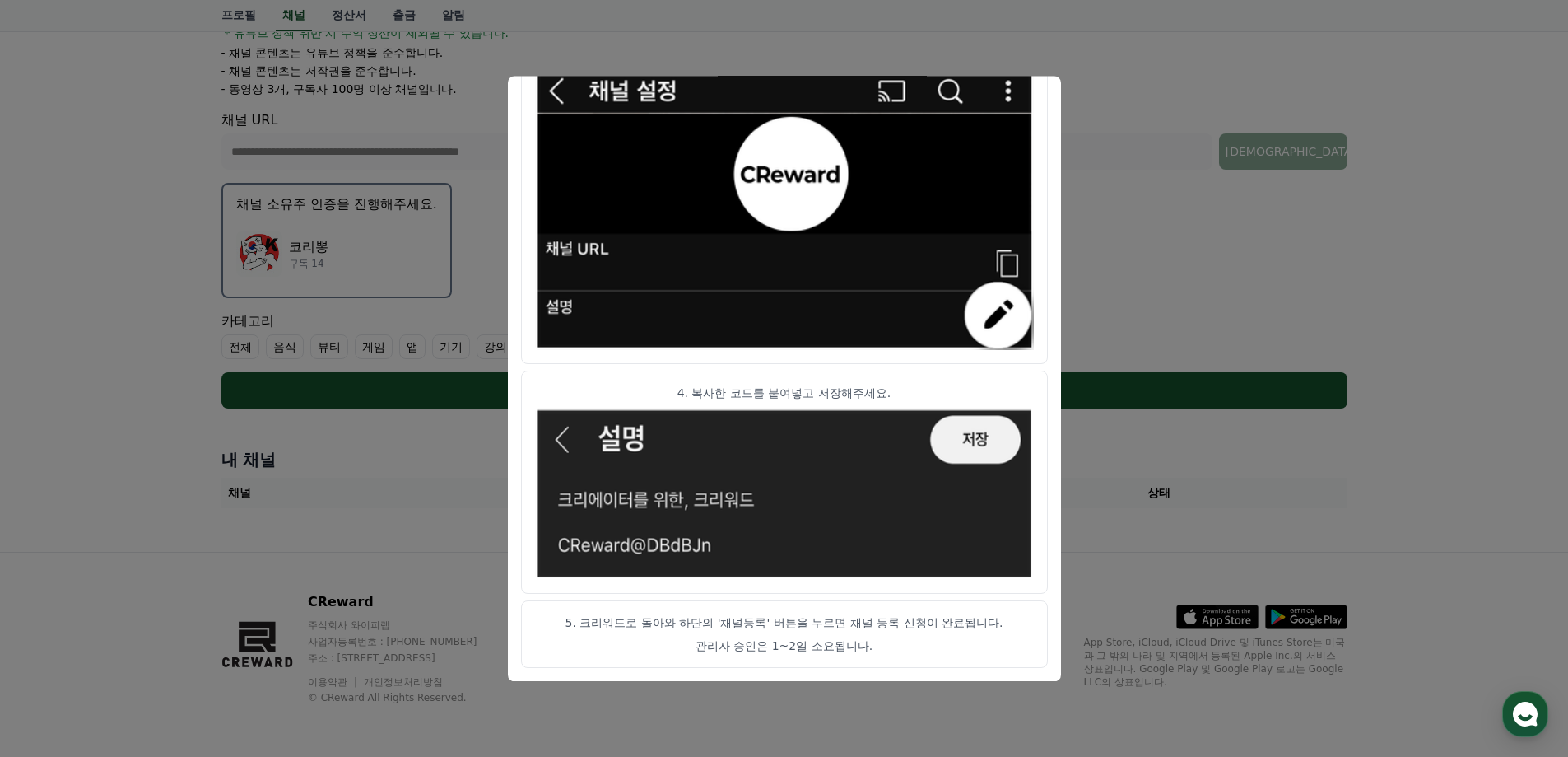
click at [664, 616] on p "5. 크리워드로 돌아와 하단의 '채널등록' 버튼을 누르면 채널 등록 신청이 완료됩니다." at bounding box center [785, 622] width 499 height 17
drag, startPoint x: 650, startPoint y: 623, endPoint x: 860, endPoint y: 630, distance: 210.1
click at [860, 630] on p "5. 크리워드로 돌아와 하단의 '채널등록' 버튼을 누르면 채널 등록 신청이 완료됩니다." at bounding box center [785, 622] width 499 height 17
click at [821, 642] on p "관리자 승인은 1~2일 소요됩니다." at bounding box center [785, 645] width 499 height 17
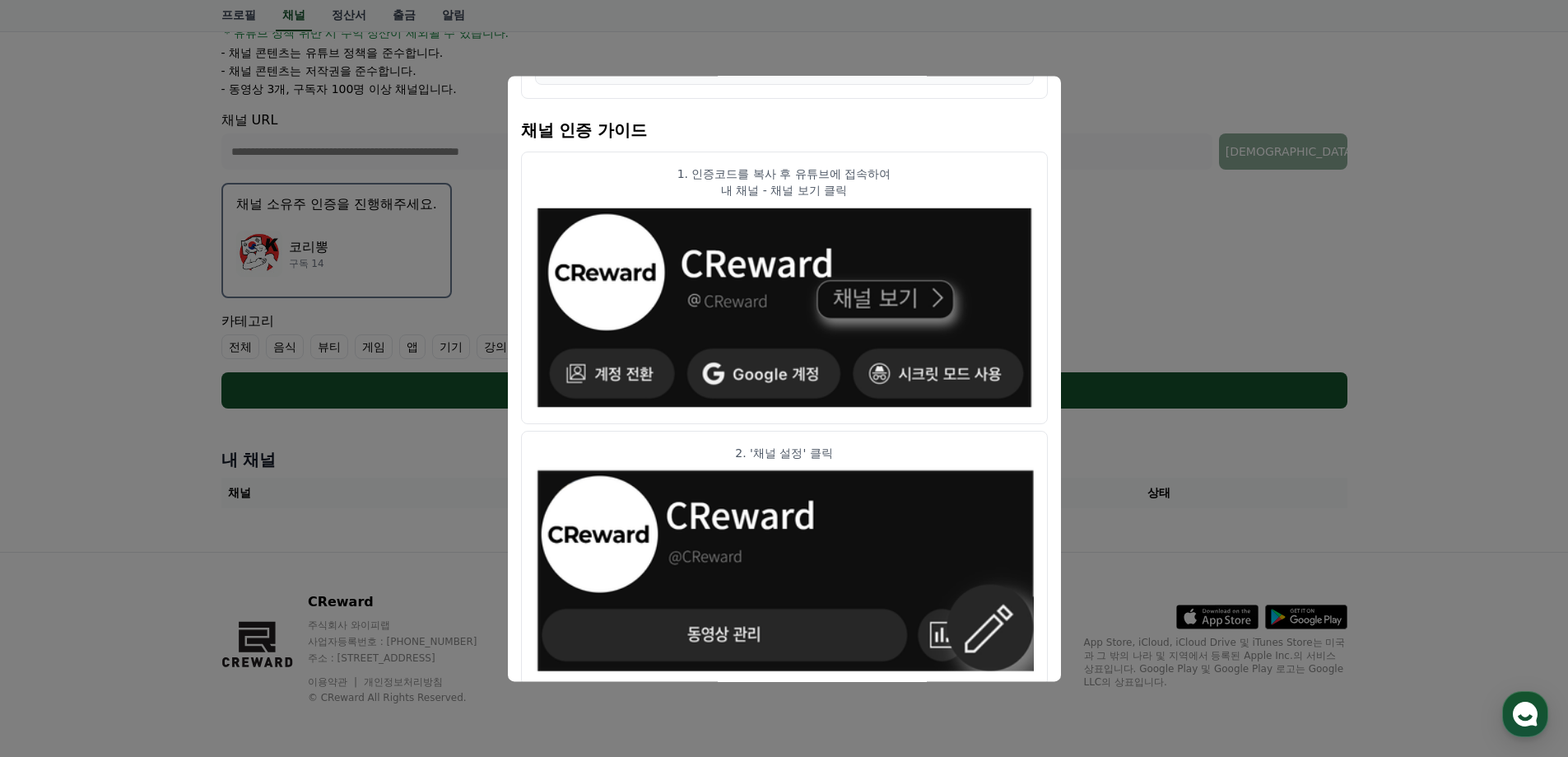
scroll to position [0, 0]
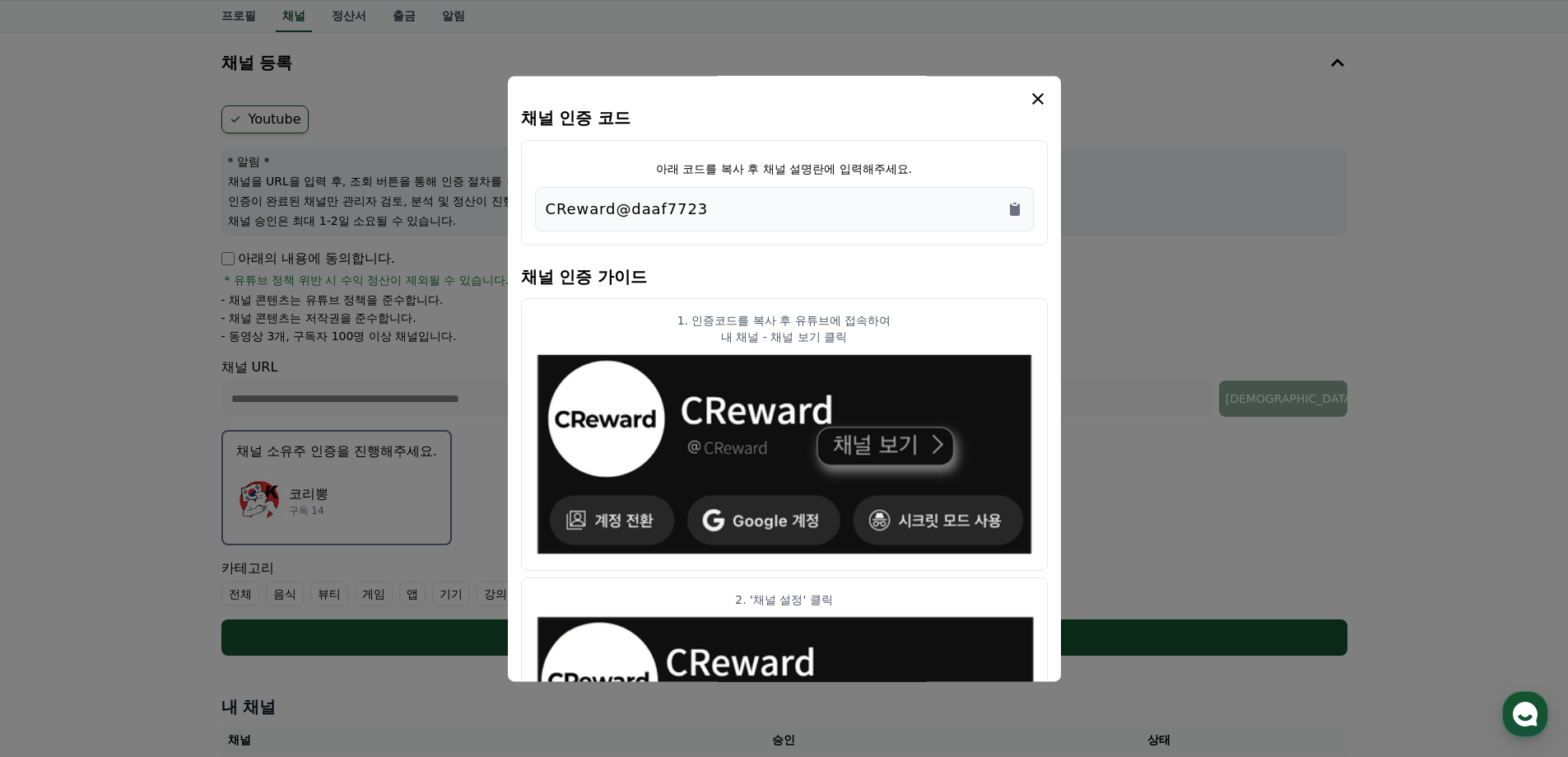
click at [1036, 100] on icon "modal" at bounding box center [1038, 98] width 12 height 12
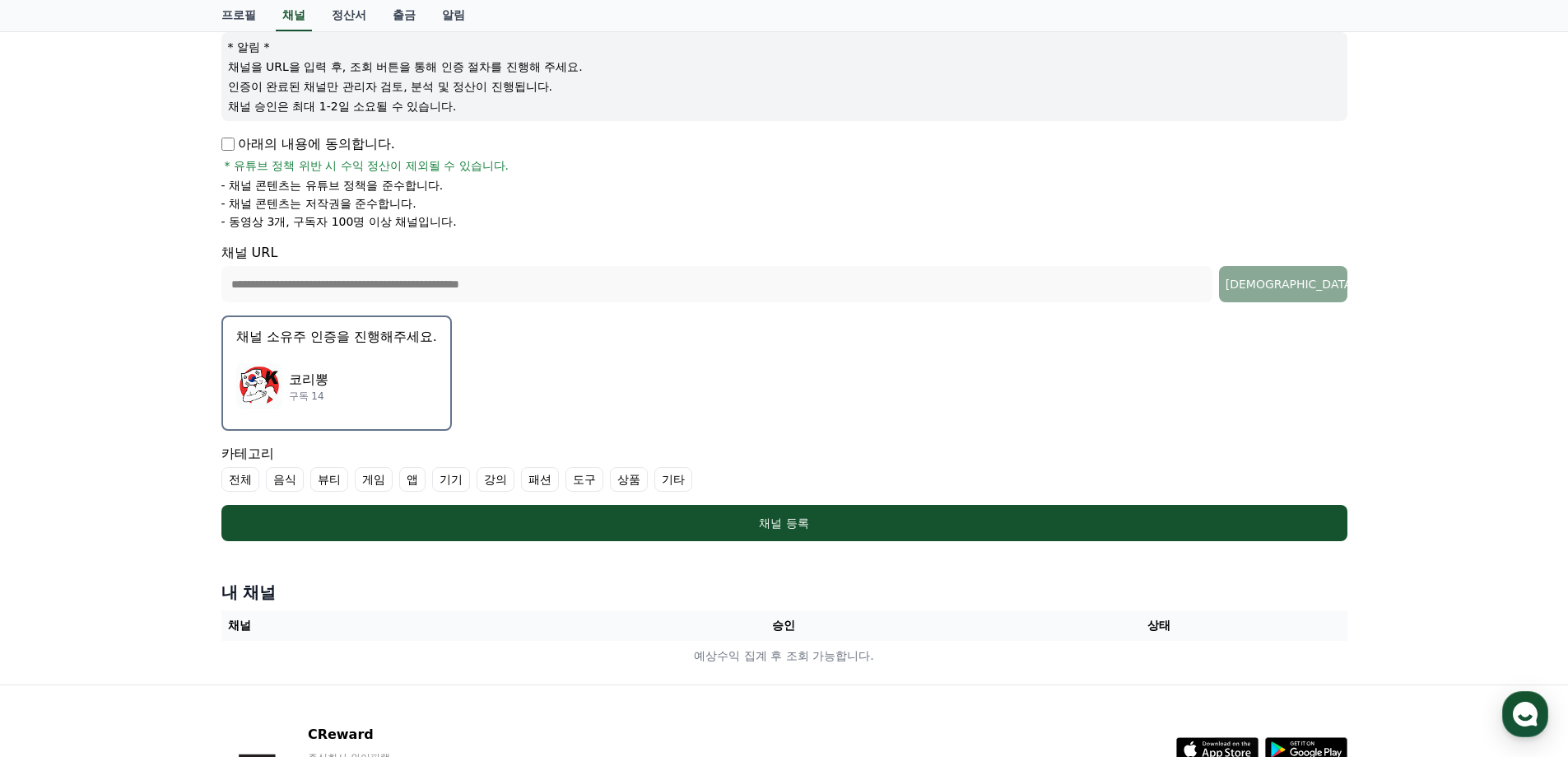
scroll to position [328, 0]
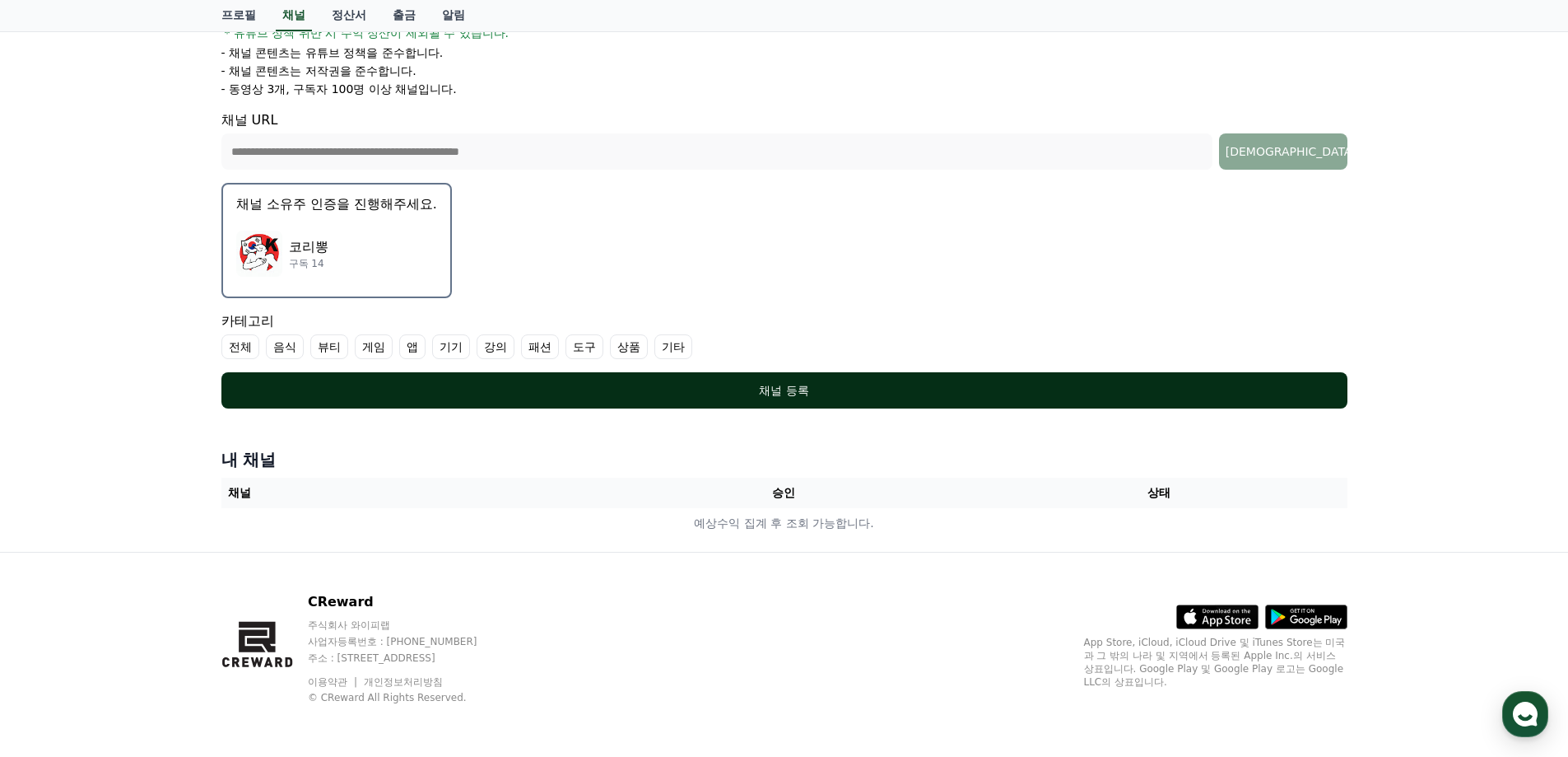
click at [676, 397] on div "채널 등록" at bounding box center [784, 390] width 1060 height 17
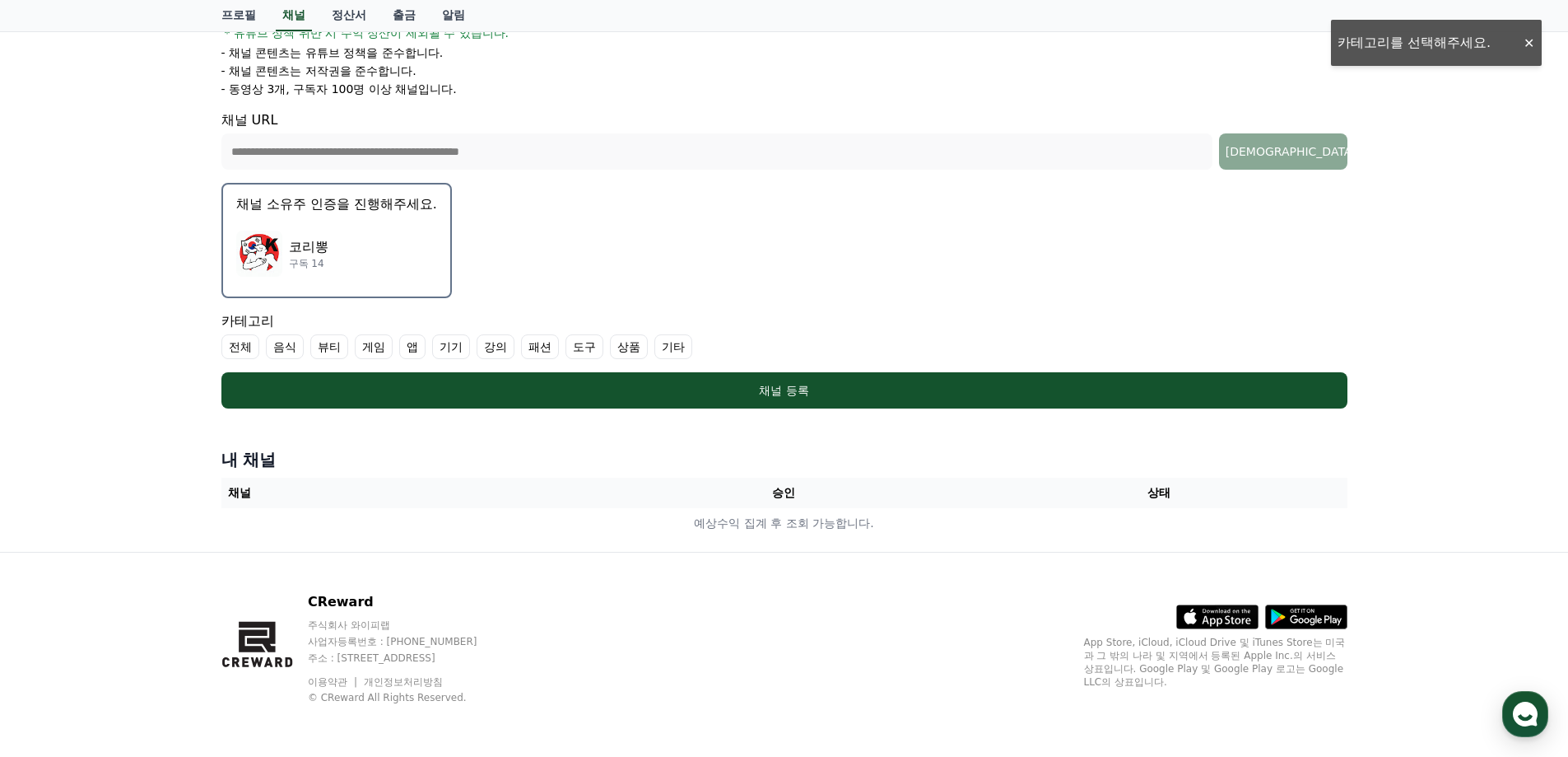
click at [254, 349] on label "전체" at bounding box center [240, 347] width 38 height 25
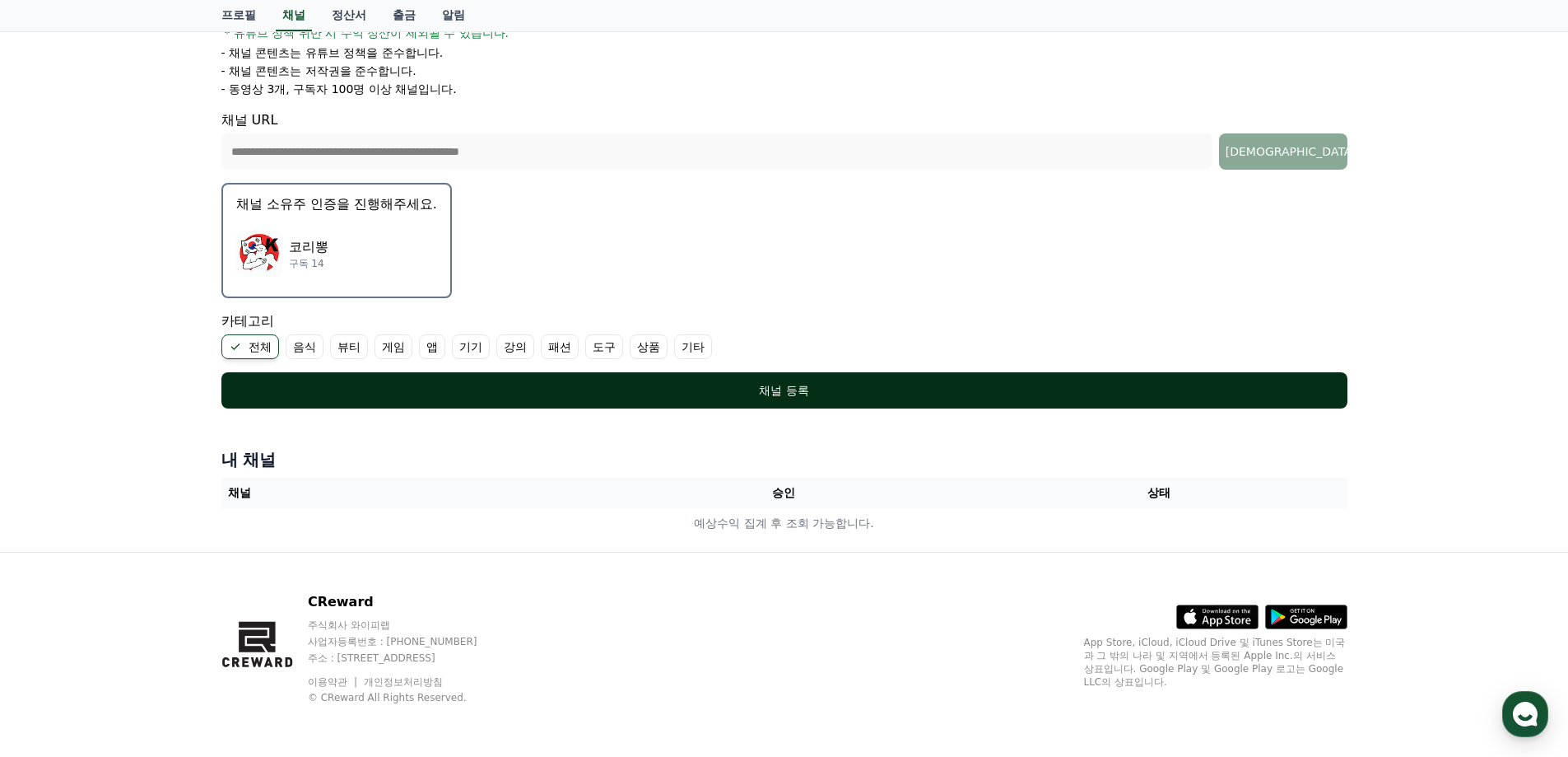
click at [394, 380] on button "채널 등록" at bounding box center [784, 390] width 1126 height 36
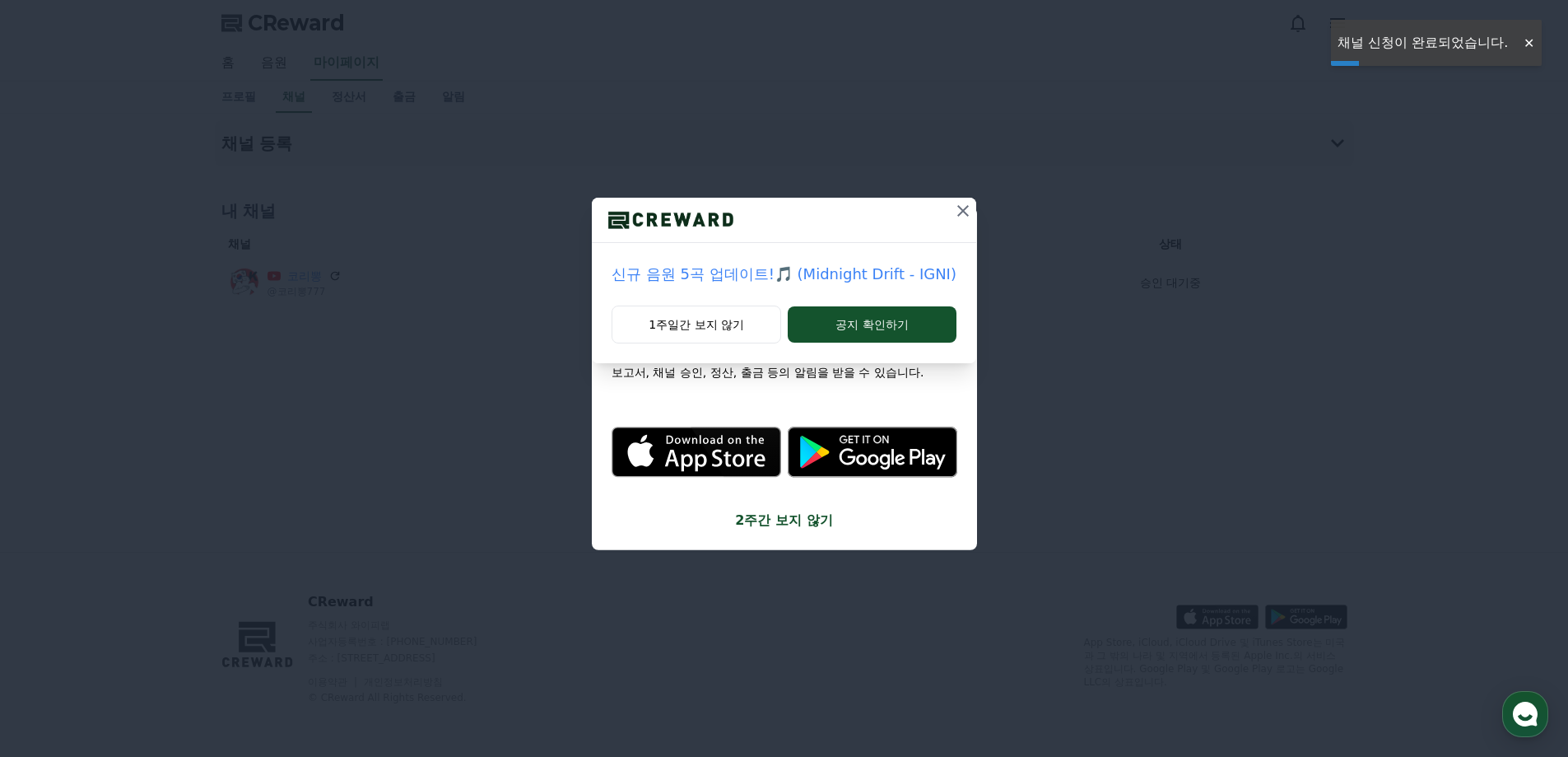
click at [963, 212] on icon at bounding box center [963, 211] width 12 height 12
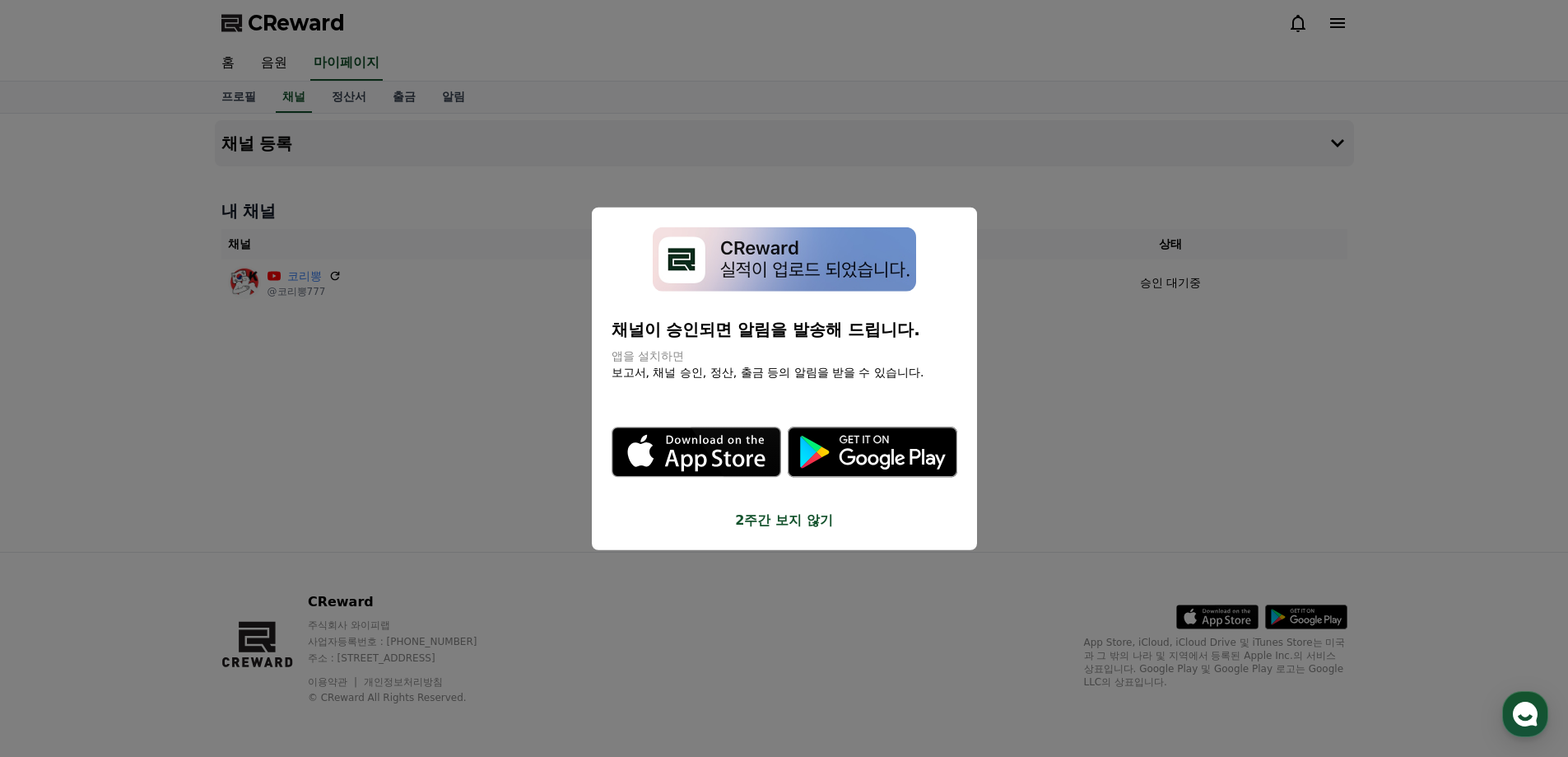
drag, startPoint x: 626, startPoint y: 329, endPoint x: 924, endPoint y: 329, distance: 298.0
click at [924, 329] on p "채널이 승인되면 알림을 발송해 드립니다." at bounding box center [784, 329] width 346 height 23
drag, startPoint x: 667, startPoint y: 355, endPoint x: 698, endPoint y: 355, distance: 31.0
click at [698, 355] on p "앱을 설치하면" at bounding box center [784, 356] width 346 height 17
drag, startPoint x: 679, startPoint y: 367, endPoint x: 815, endPoint y: 371, distance: 136.1
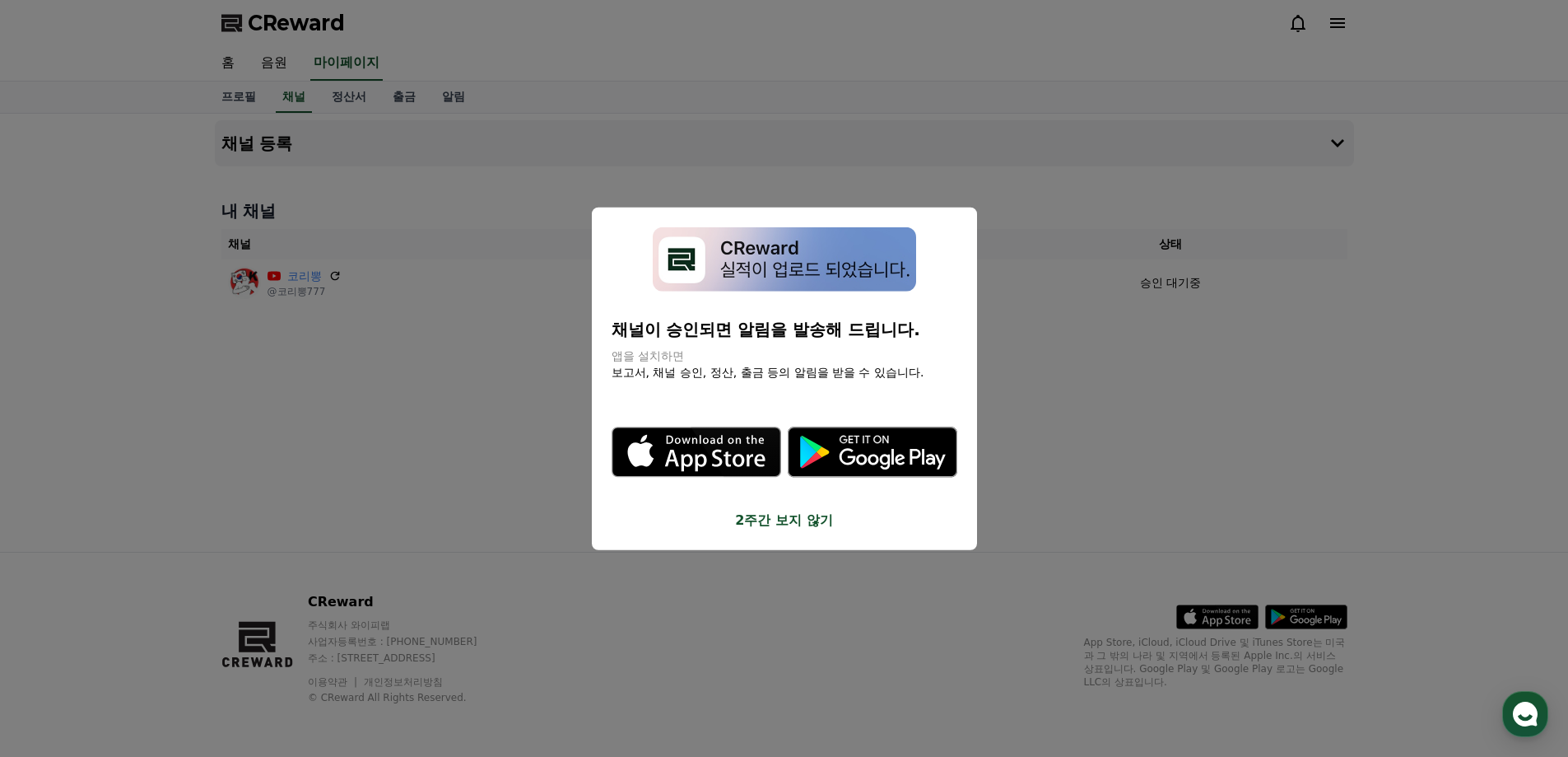
click at [815, 371] on div "채널이 승인되면 알림을 발송해 드립니다. 앱을 설치하면 보고서, 채널 승인, 정산, 출금 등의 알림을 받을 수 있습니다. .st0 { fill…" at bounding box center [784, 379] width 385 height 344
click at [779, 521] on button "2주간 보지 않기" at bounding box center [784, 521] width 346 height 19
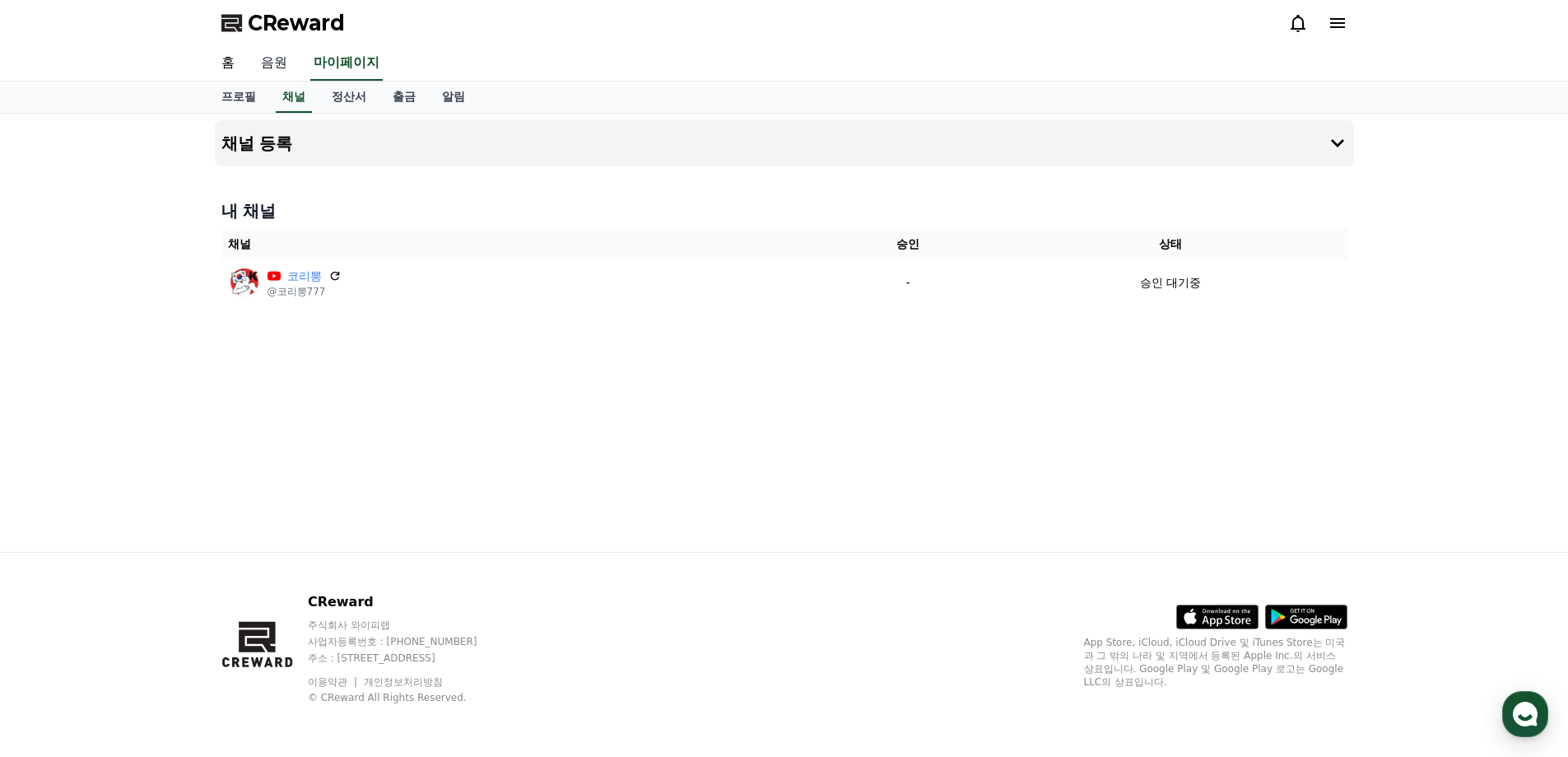
click at [273, 64] on link "음원" at bounding box center [274, 63] width 53 height 35
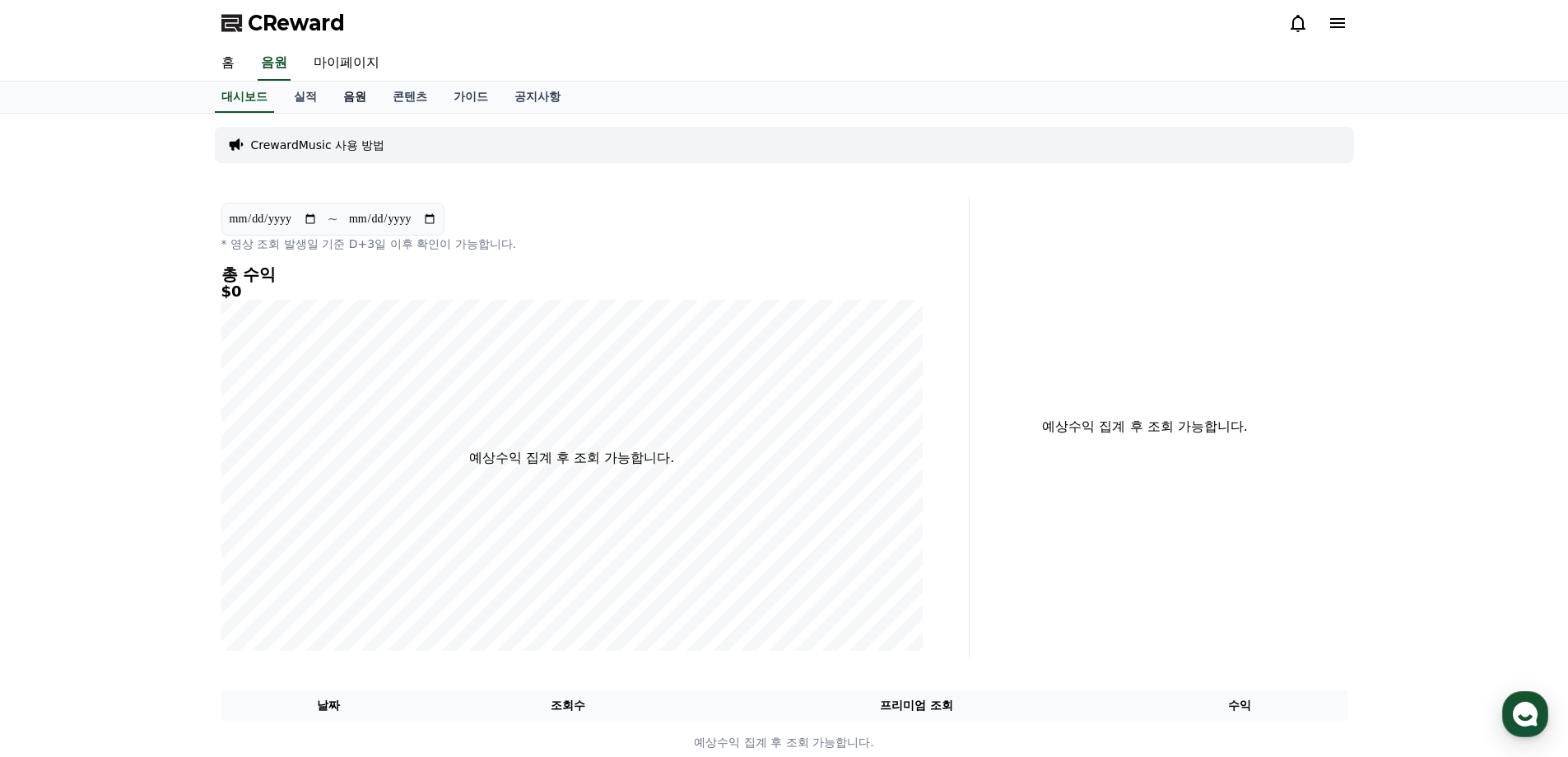
click at [363, 98] on link "음원" at bounding box center [355, 97] width 50 height 31
